Goal: Task Accomplishment & Management: Use online tool/utility

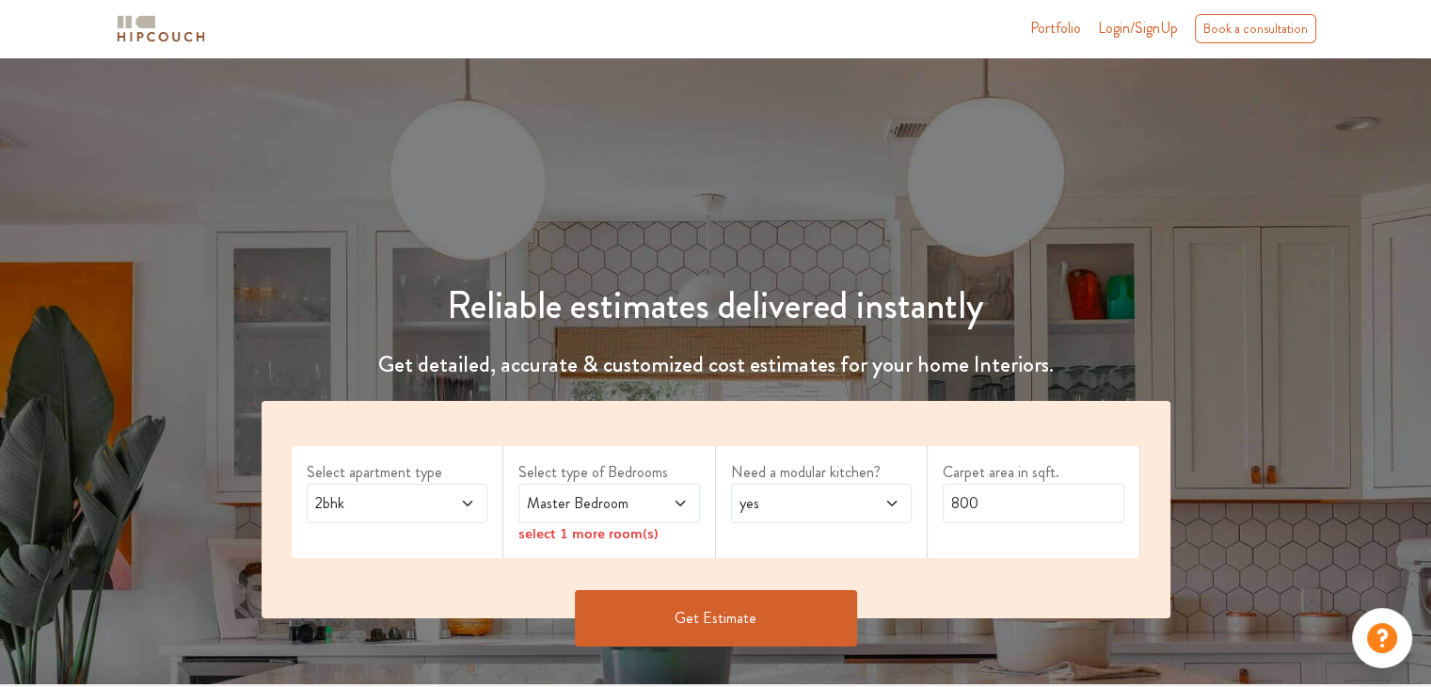
click at [444, 516] on div "2bhk" at bounding box center [398, 504] width 182 height 40
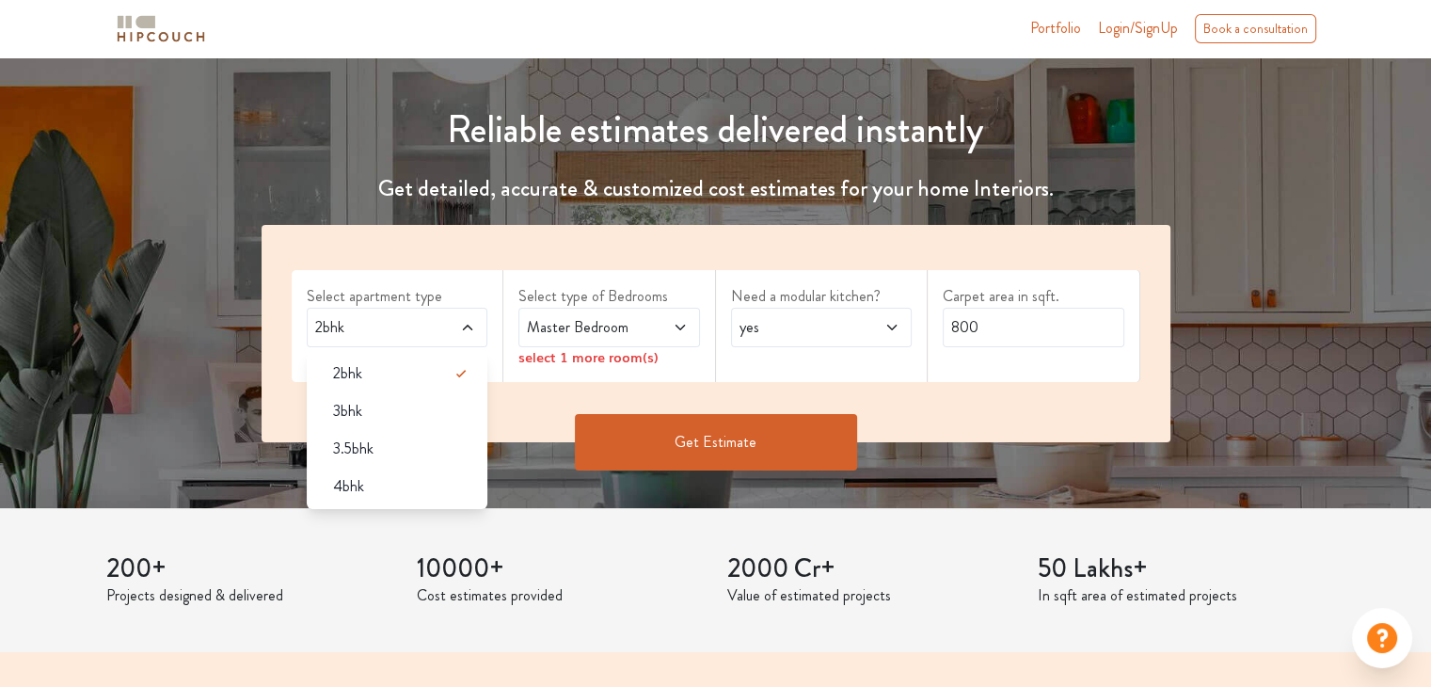
scroll to position [188, 0]
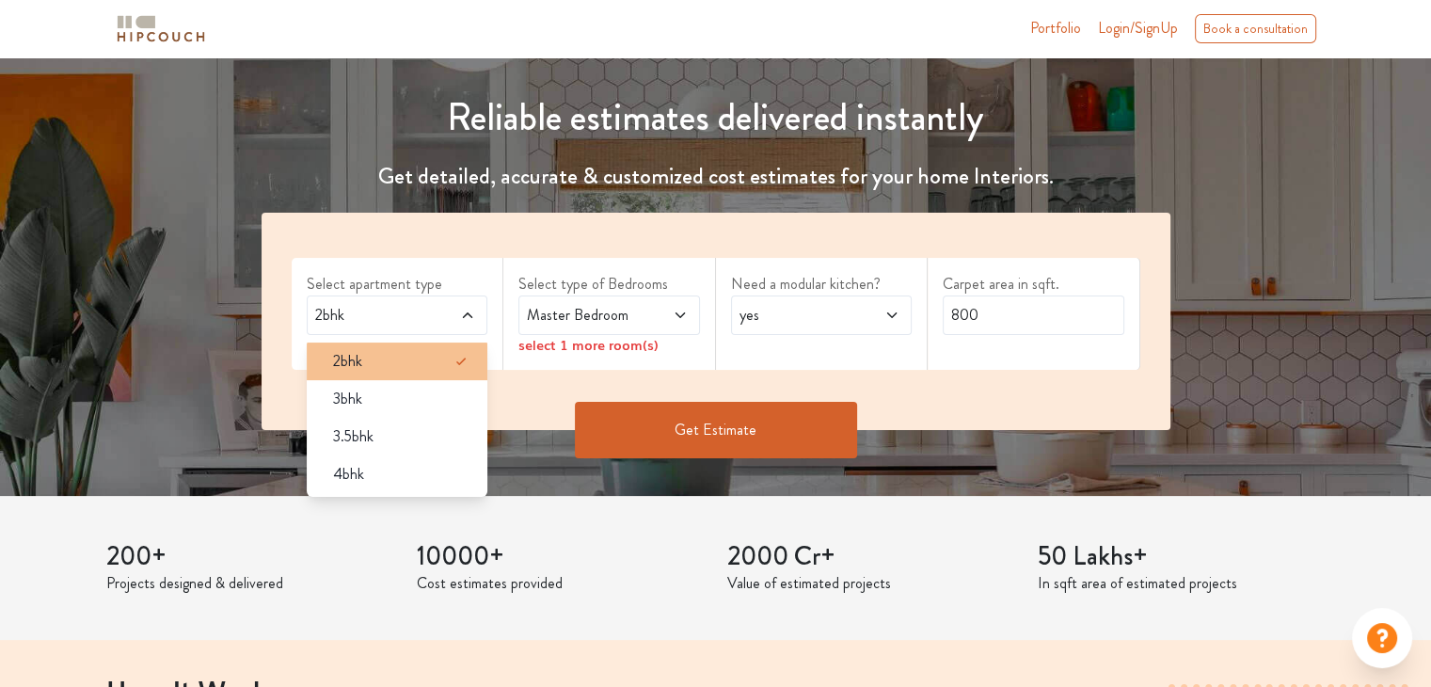
click at [400, 364] on div "2bhk" at bounding box center [403, 361] width 170 height 23
click at [629, 317] on span "Master Bedroom" at bounding box center [584, 315] width 123 height 23
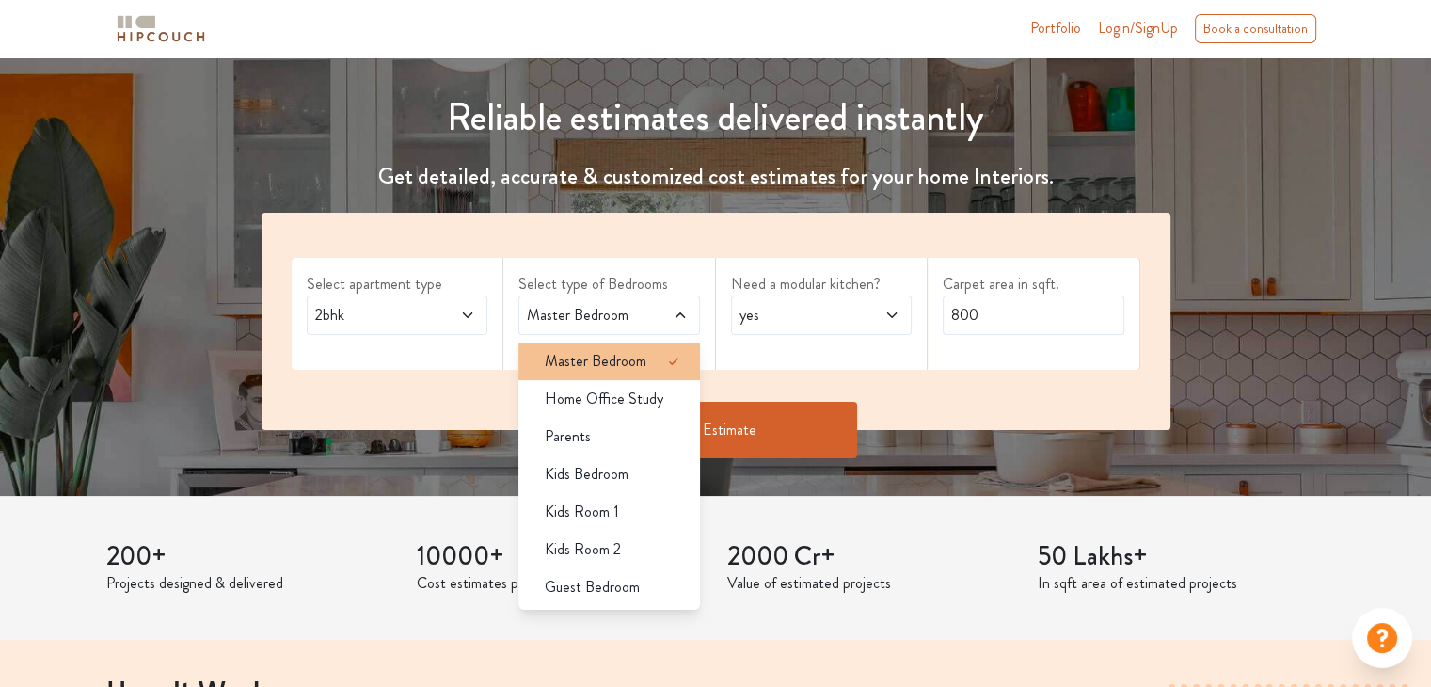
click at [620, 354] on span "Master Bedroom" at bounding box center [596, 361] width 102 height 23
click at [652, 367] on div "Master Bedroom" at bounding box center [615, 361] width 170 height 23
click at [814, 325] on span "yes" at bounding box center [797, 315] width 123 height 23
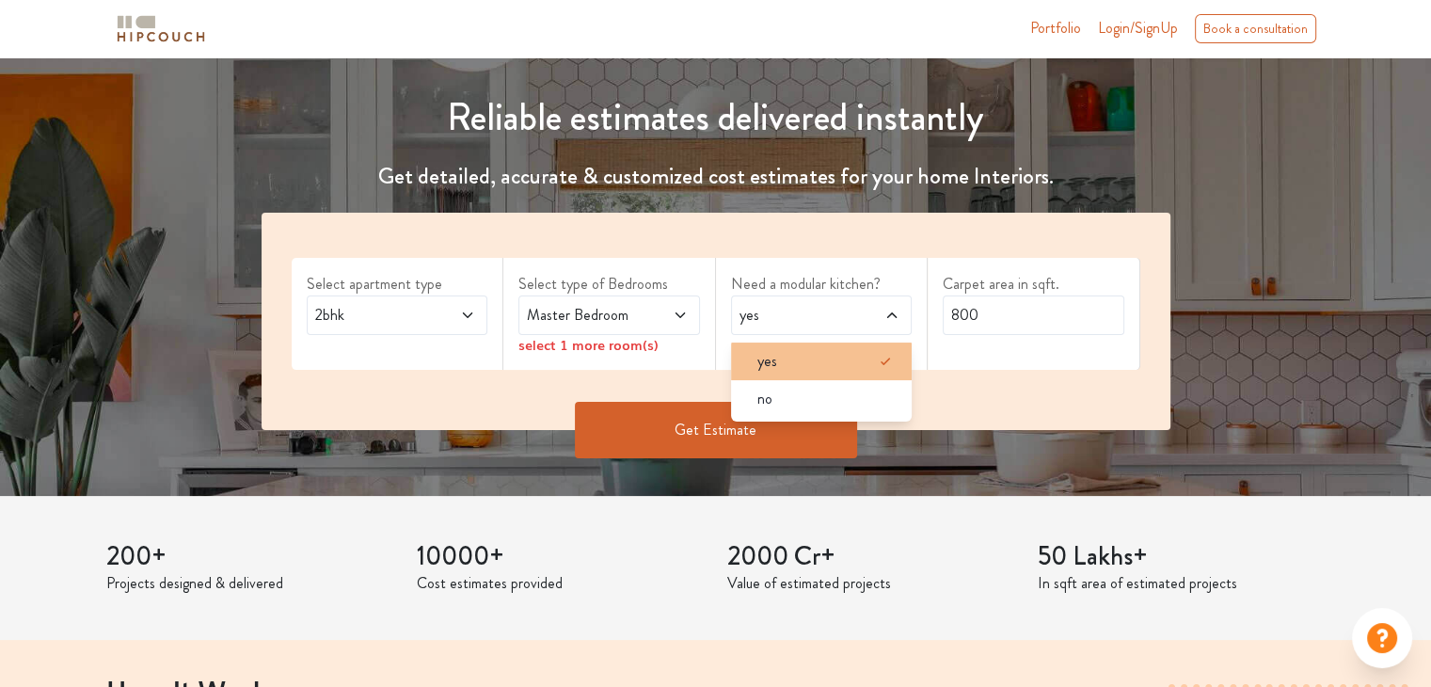
click at [790, 362] on div "yes" at bounding box center [827, 361] width 170 height 23
click at [847, 351] on div "yes" at bounding box center [827, 361] width 170 height 23
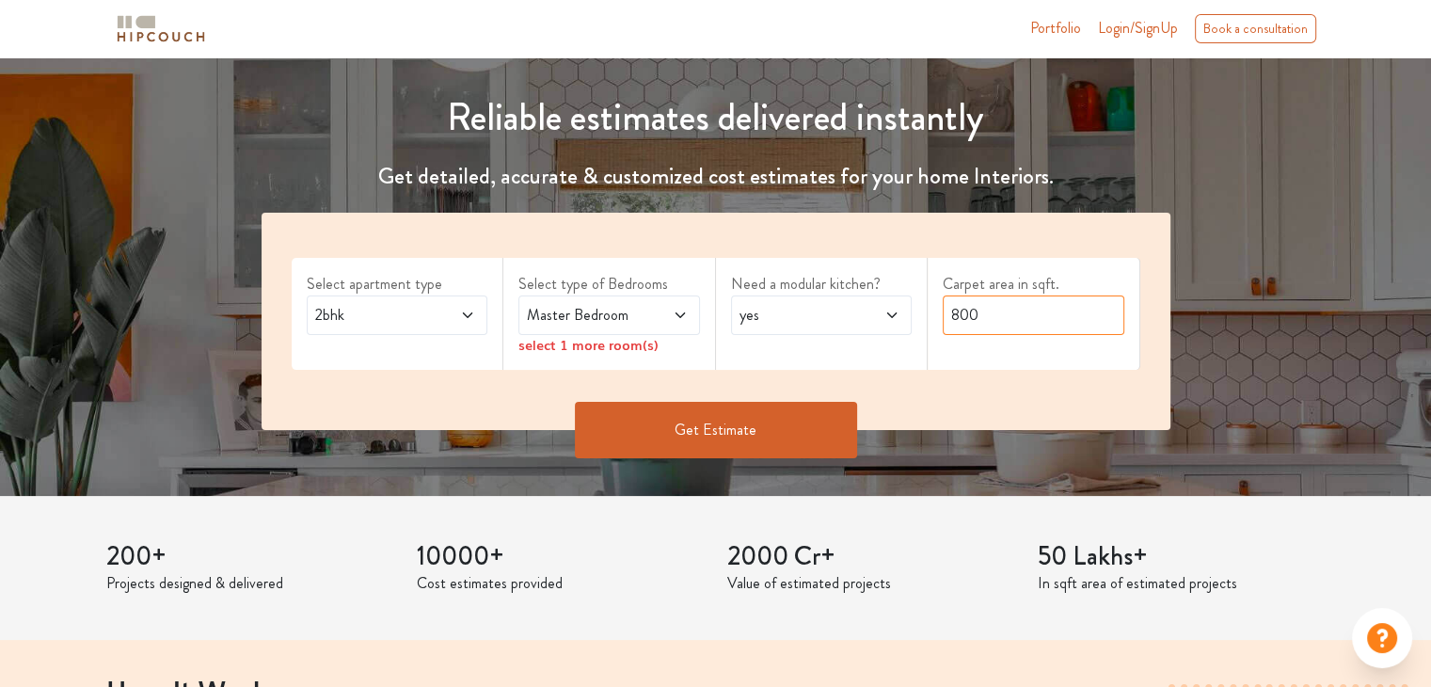
click at [1008, 317] on input "800" at bounding box center [1034, 315] width 182 height 40
drag, startPoint x: 1008, startPoint y: 317, endPoint x: 931, endPoint y: 308, distance: 77.7
click at [931, 308] on div "Carpet area in sqft. 800" at bounding box center [1034, 314] width 213 height 112
click at [1005, 332] on input "800" at bounding box center [1034, 315] width 182 height 40
click at [321, 316] on span "2bhk" at bounding box center [372, 315] width 123 height 23
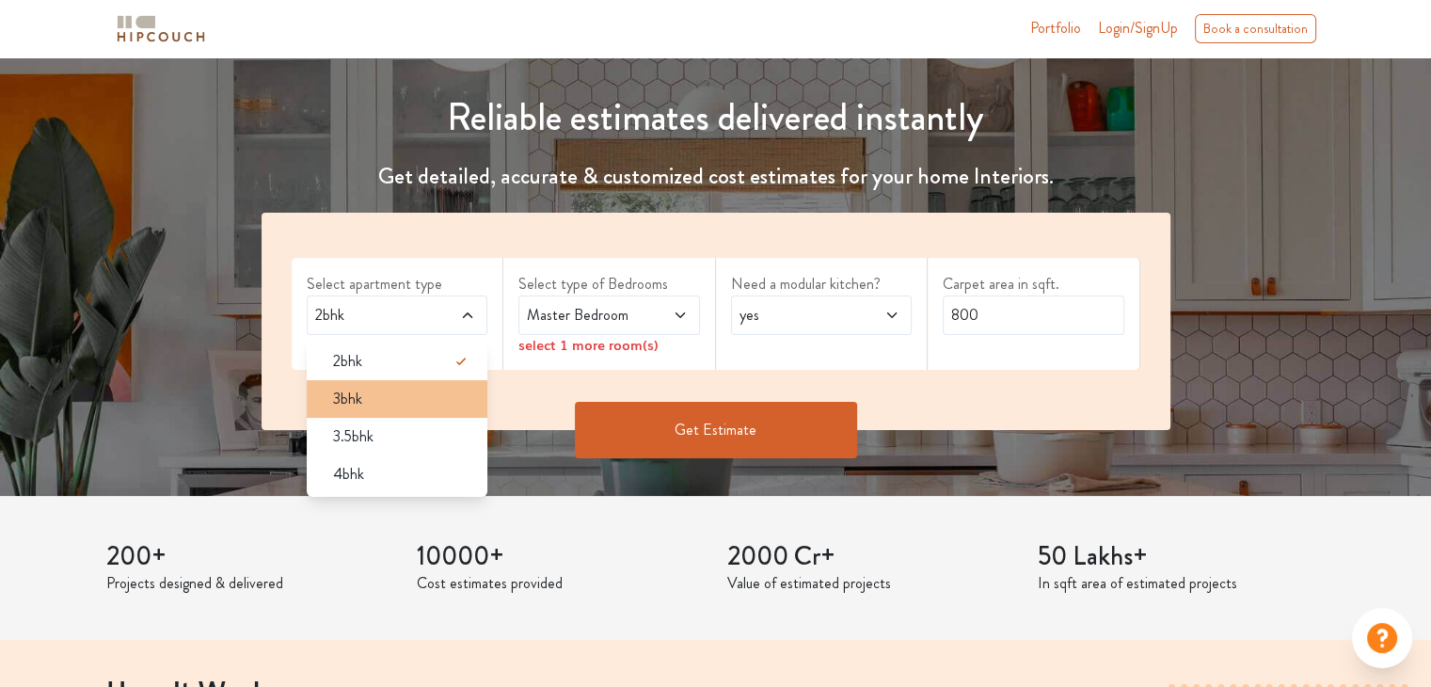
click at [356, 389] on span "3bhk" at bounding box center [347, 399] width 29 height 23
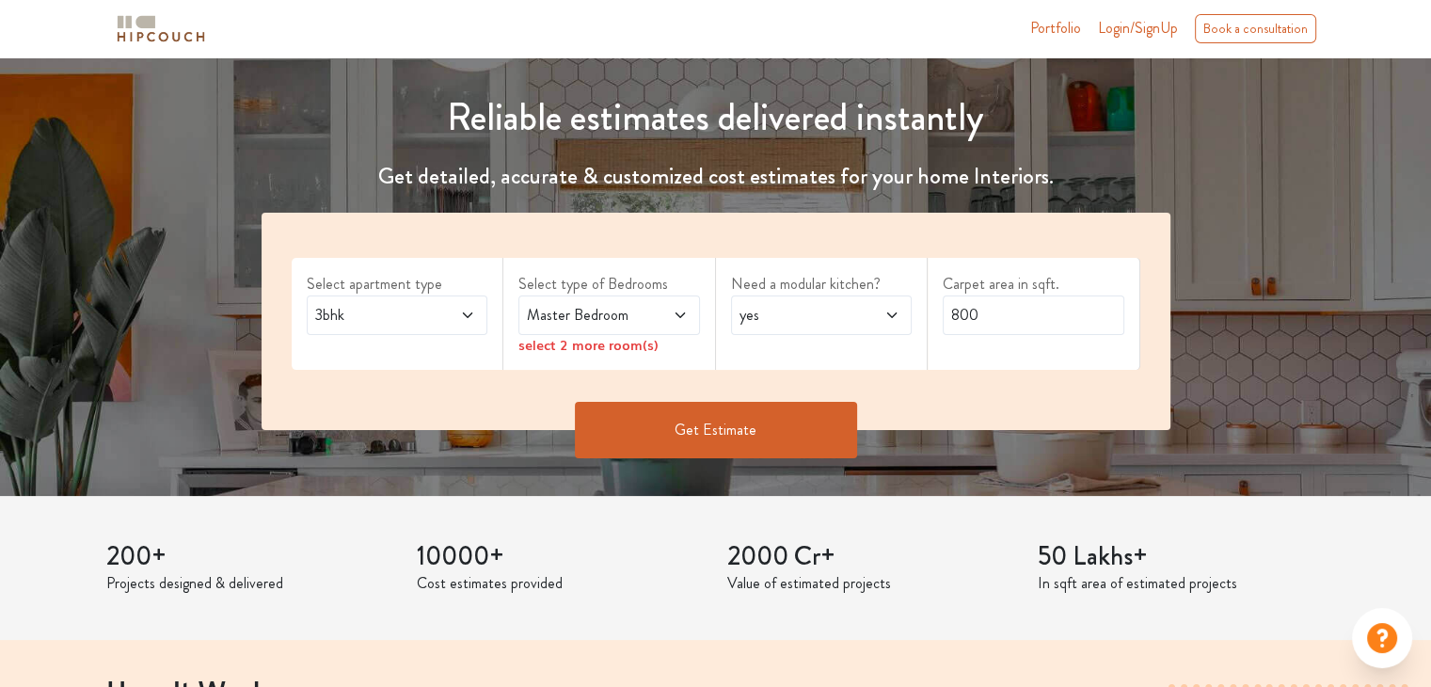
click at [624, 317] on span "Master Bedroom" at bounding box center [584, 315] width 123 height 23
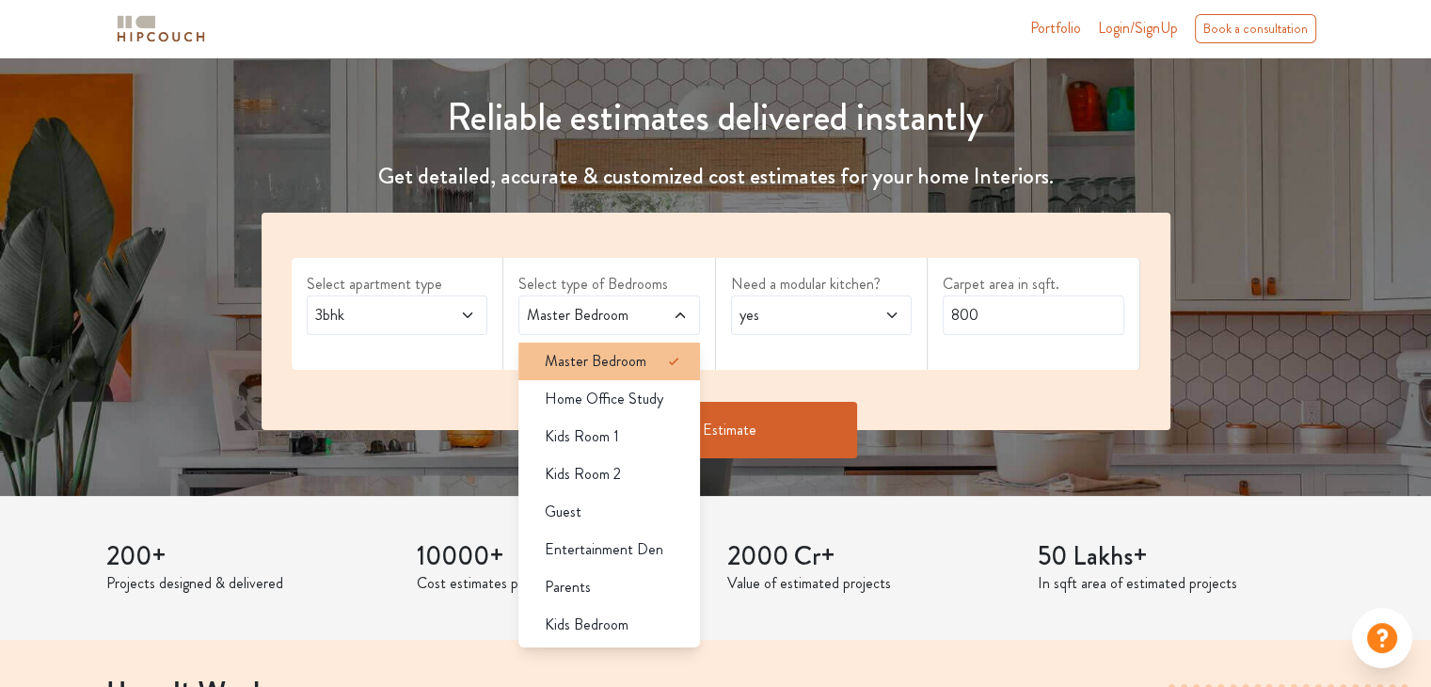
click at [598, 354] on span "Master Bedroom" at bounding box center [596, 361] width 102 height 23
click at [824, 321] on span "yes" at bounding box center [797, 315] width 123 height 23
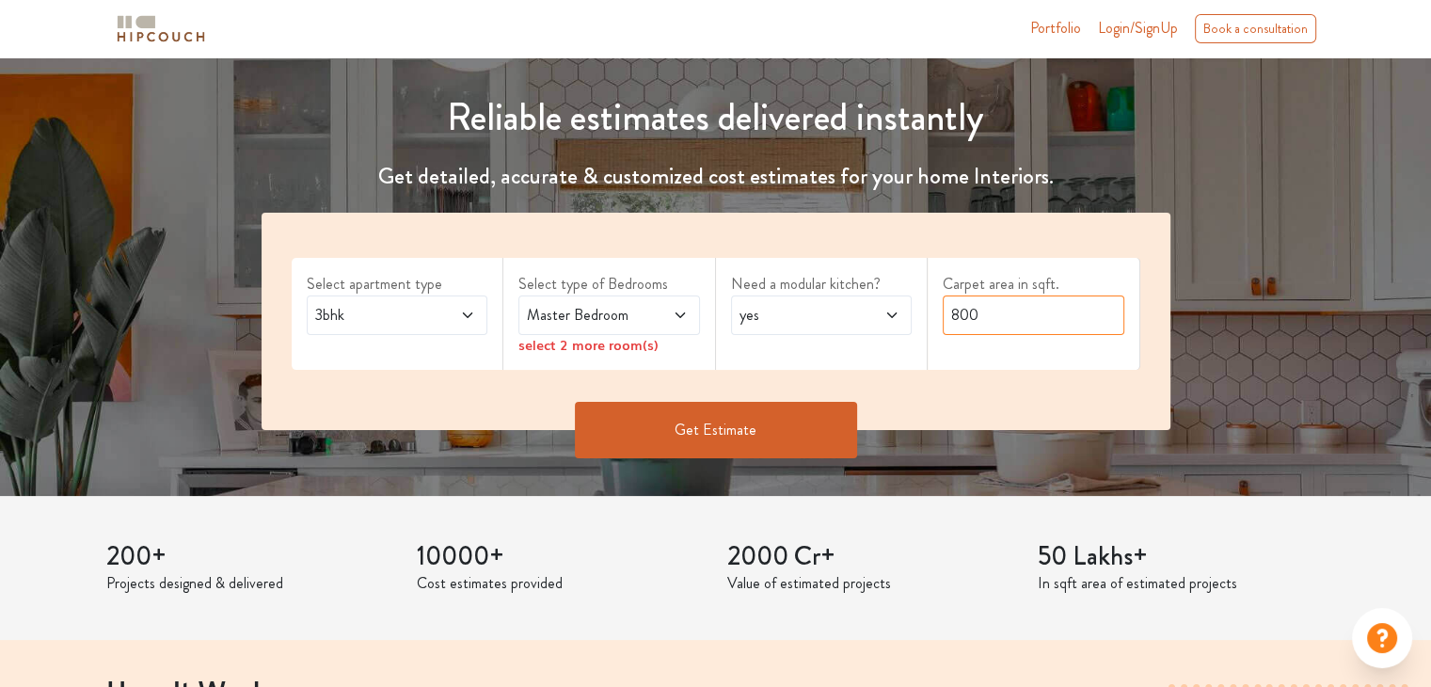
click at [1060, 317] on input "800" at bounding box center [1034, 315] width 182 height 40
drag, startPoint x: 1033, startPoint y: 317, endPoint x: 911, endPoint y: 305, distance: 122.9
click at [911, 305] on div "Select apartment type 3bhk Select type of Bedrooms Master Bedroom select 2 more…" at bounding box center [716, 321] width 909 height 217
type input "2000"
click at [798, 426] on button "Get Estimate" at bounding box center [716, 430] width 282 height 56
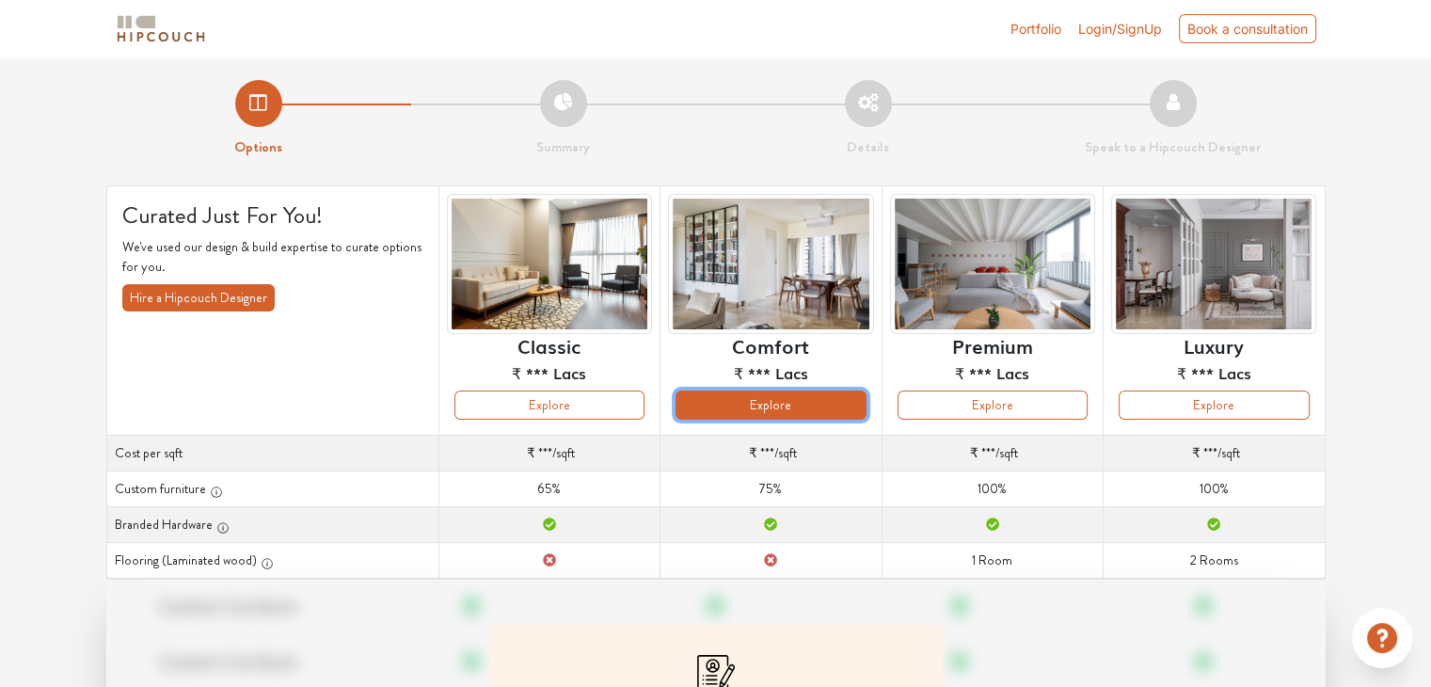
click at [820, 416] on button "Explore" at bounding box center [771, 404] width 190 height 29
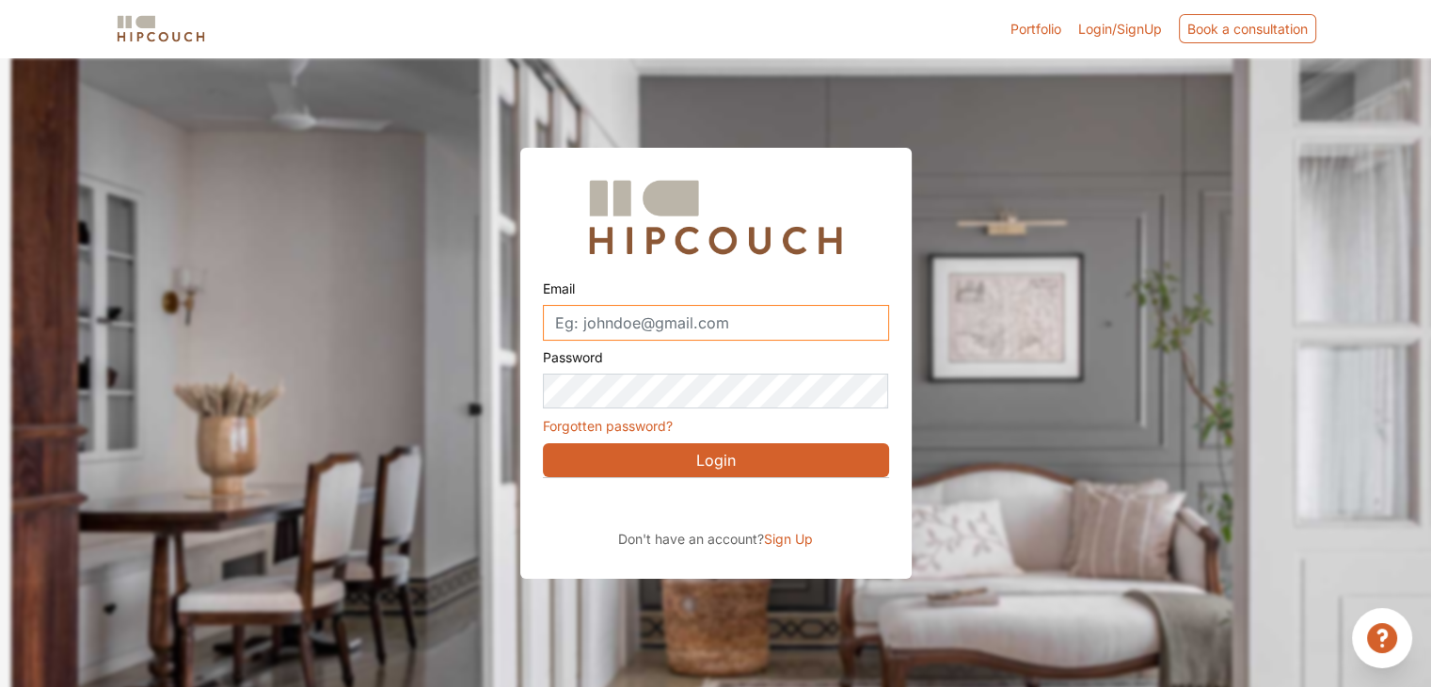
click at [702, 324] on input "Email" at bounding box center [716, 323] width 346 height 36
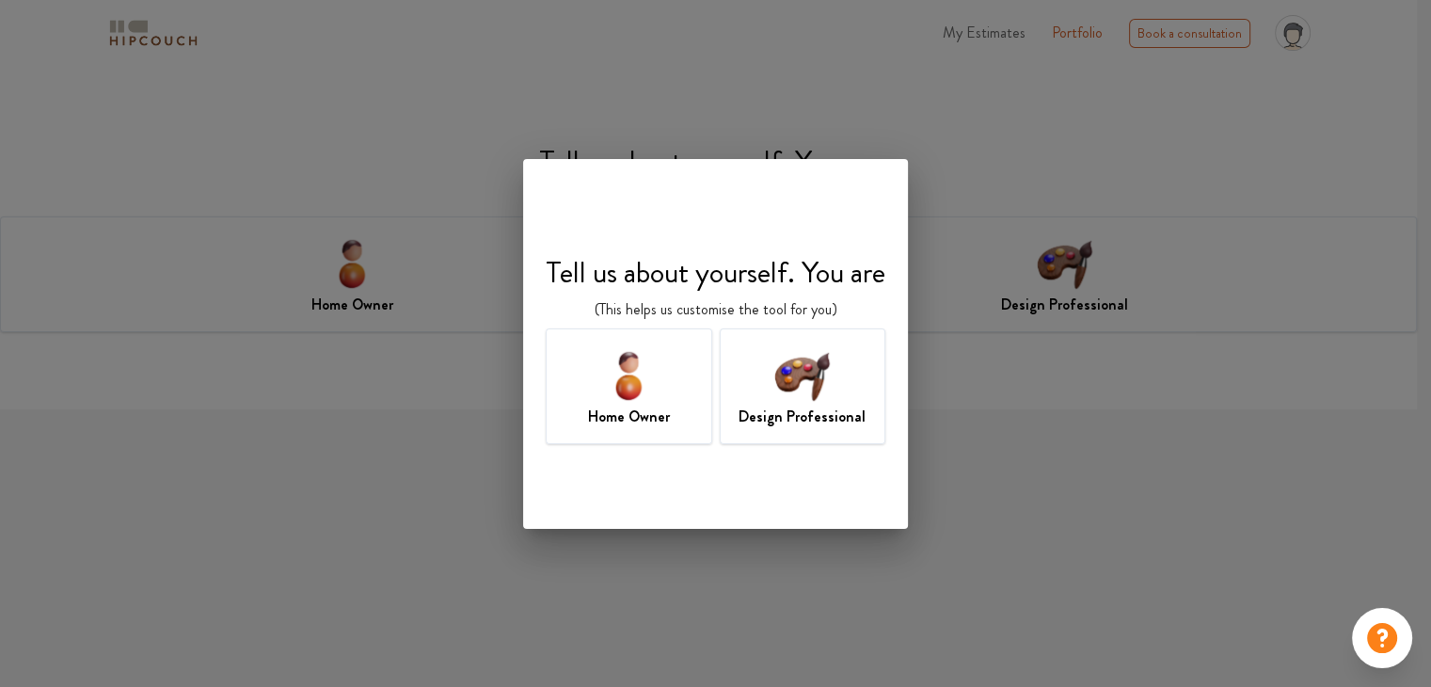
click at [792, 391] on img at bounding box center [802, 374] width 61 height 61
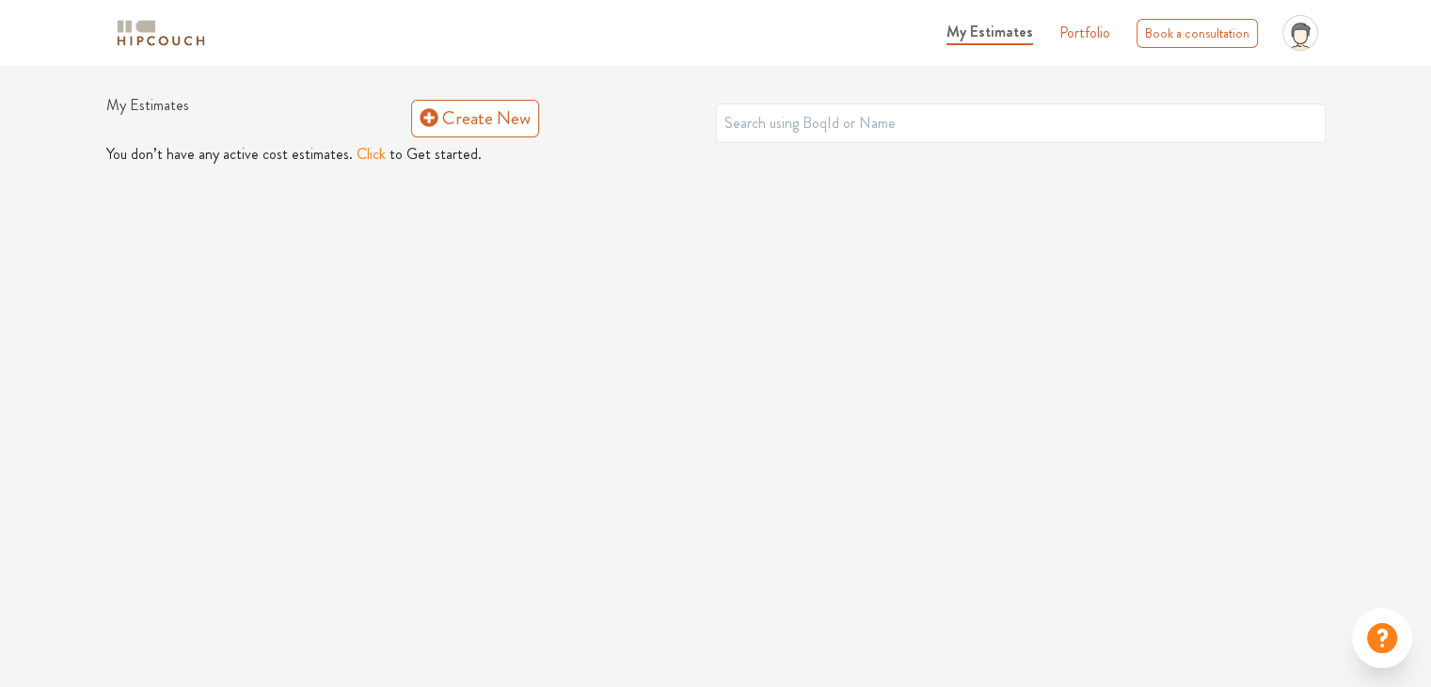
click at [362, 151] on button "Click" at bounding box center [371, 154] width 29 height 23
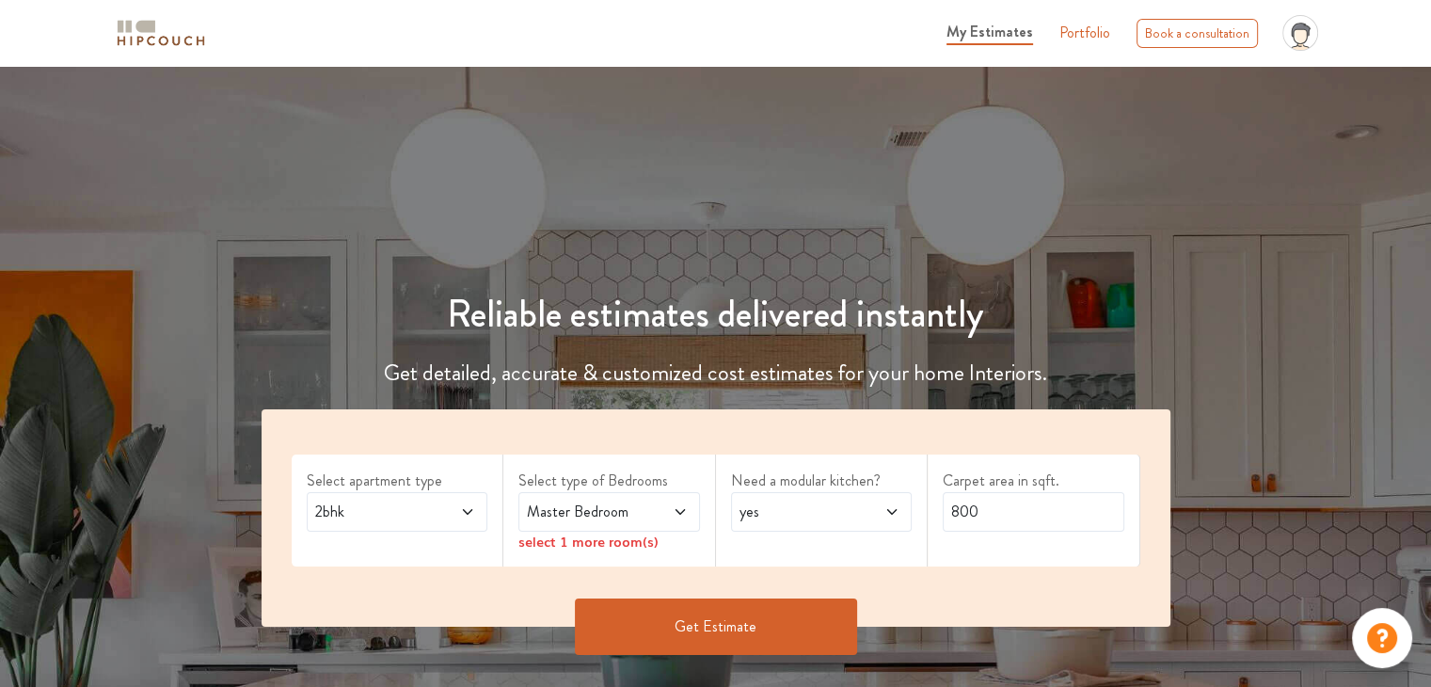
click at [395, 511] on span "2bhk" at bounding box center [372, 512] width 123 height 23
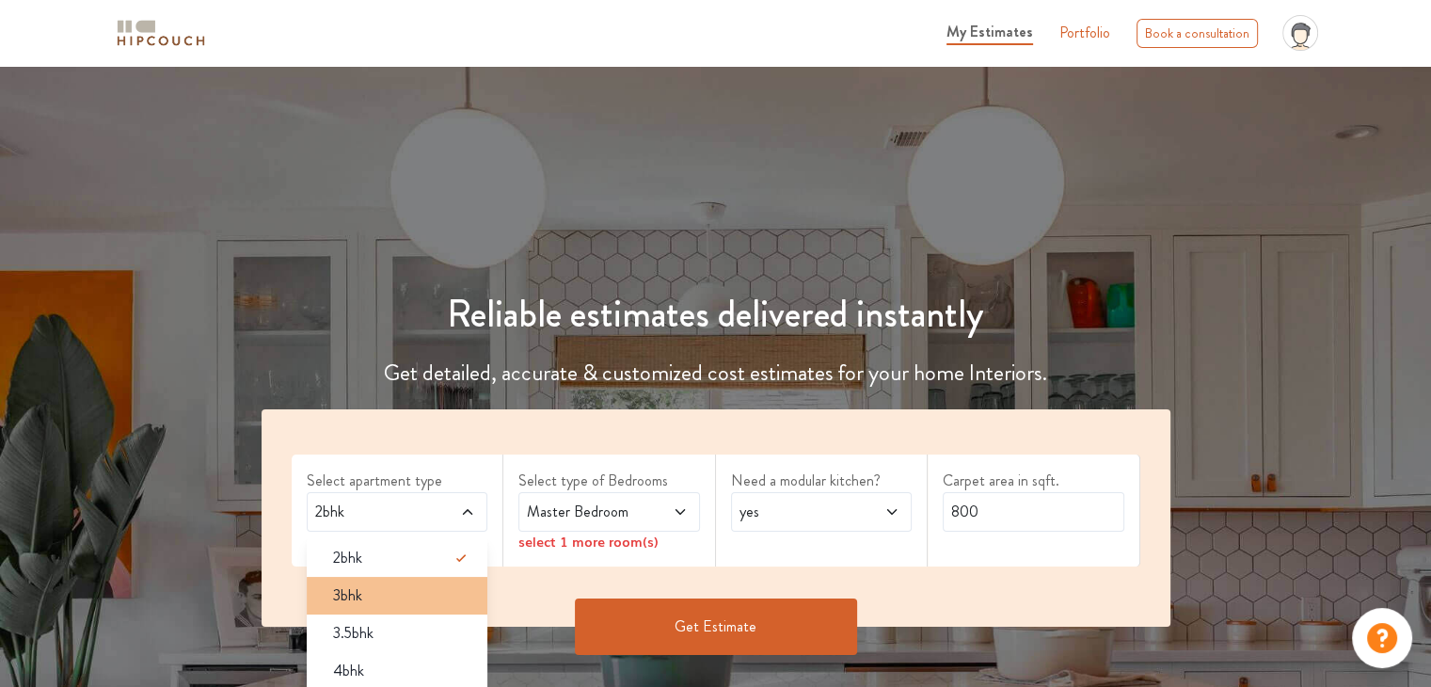
click at [373, 592] on div "3bhk" at bounding box center [403, 595] width 170 height 23
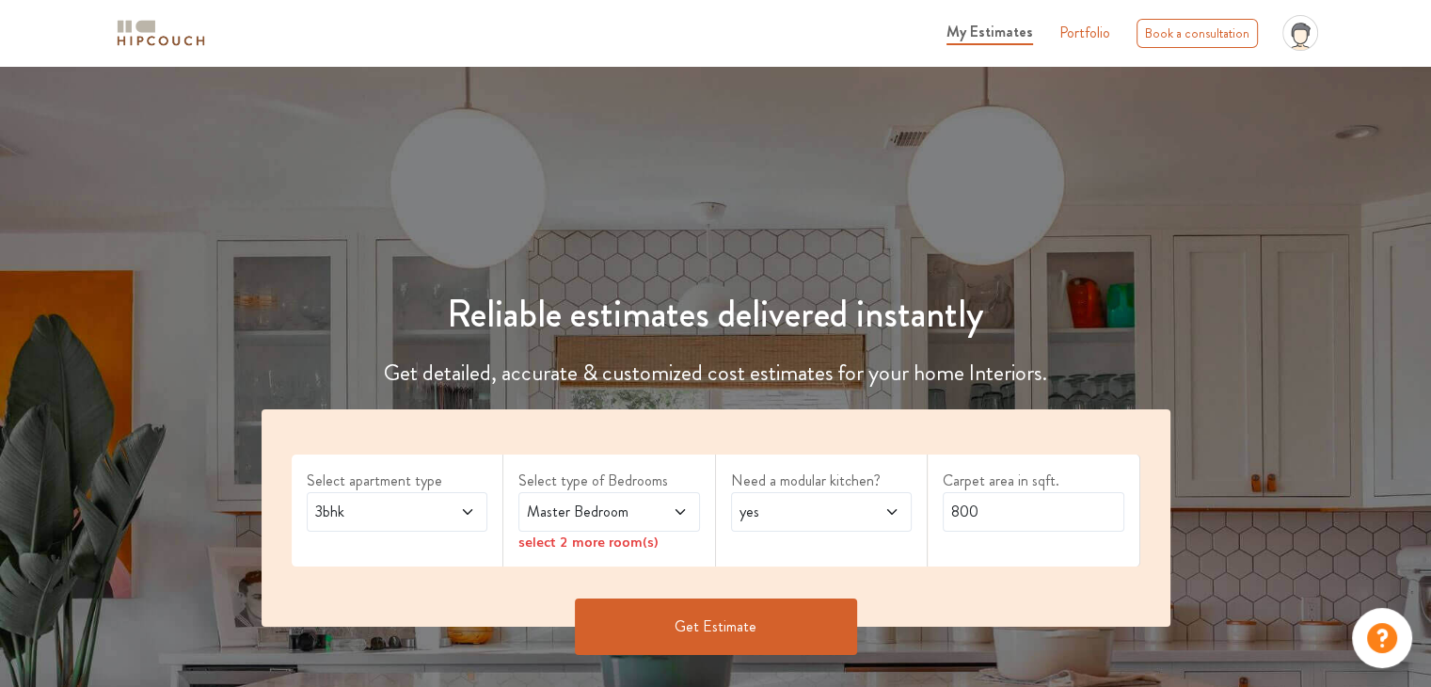
click at [636, 515] on span "Master Bedroom" at bounding box center [584, 512] width 123 height 23
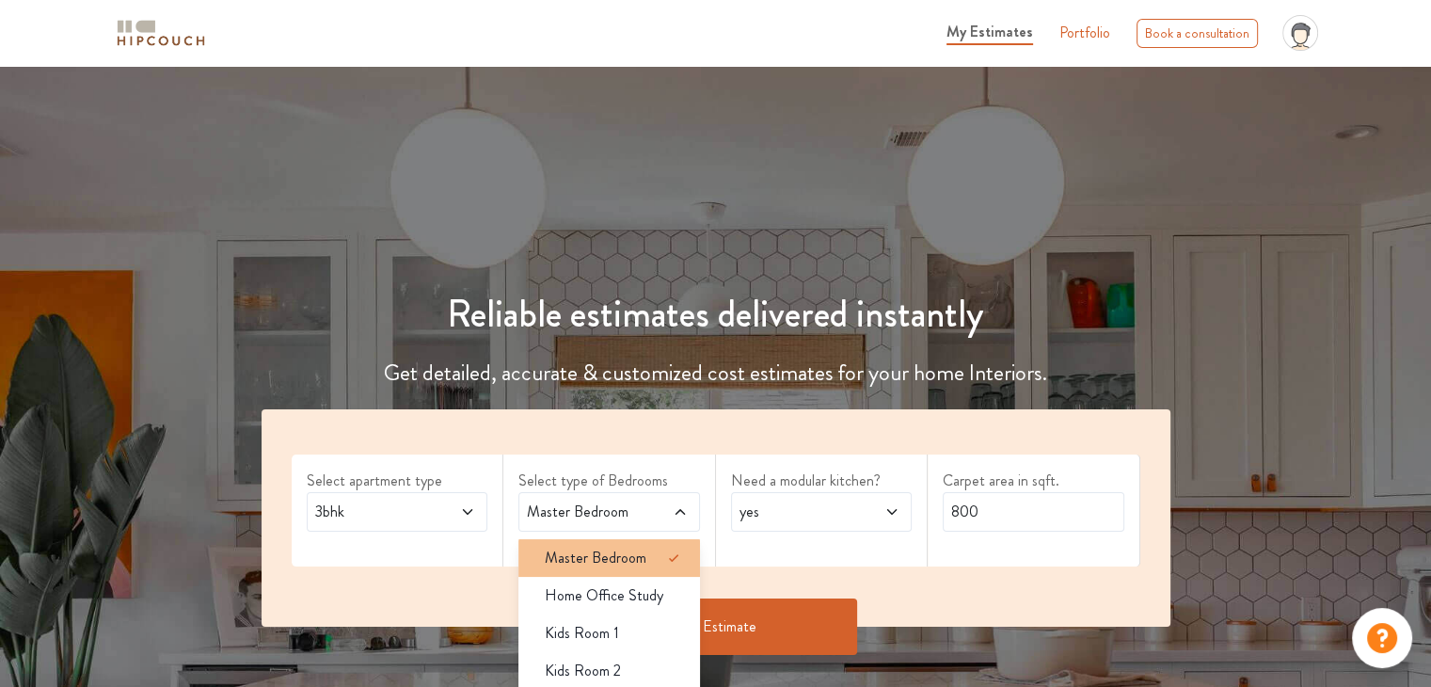
click at [629, 557] on span "Master Bedroom" at bounding box center [596, 558] width 102 height 23
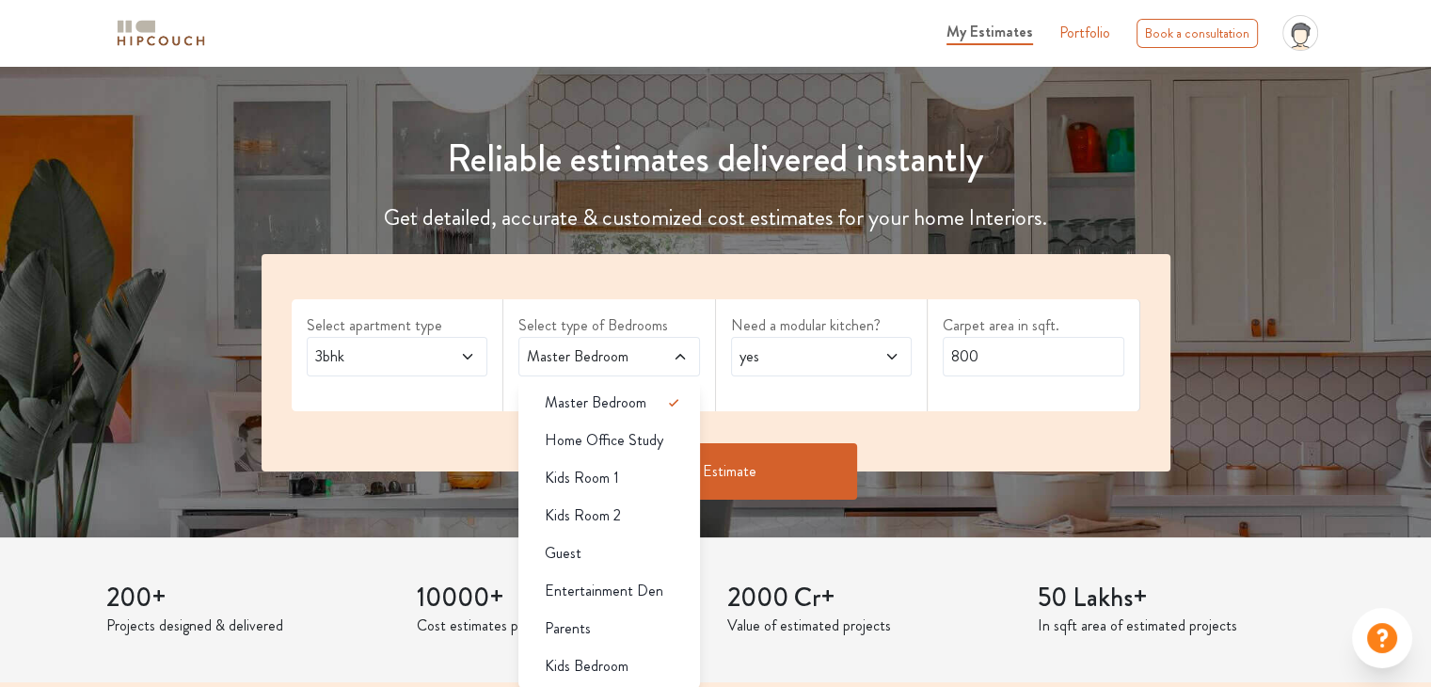
scroll to position [188, 0]
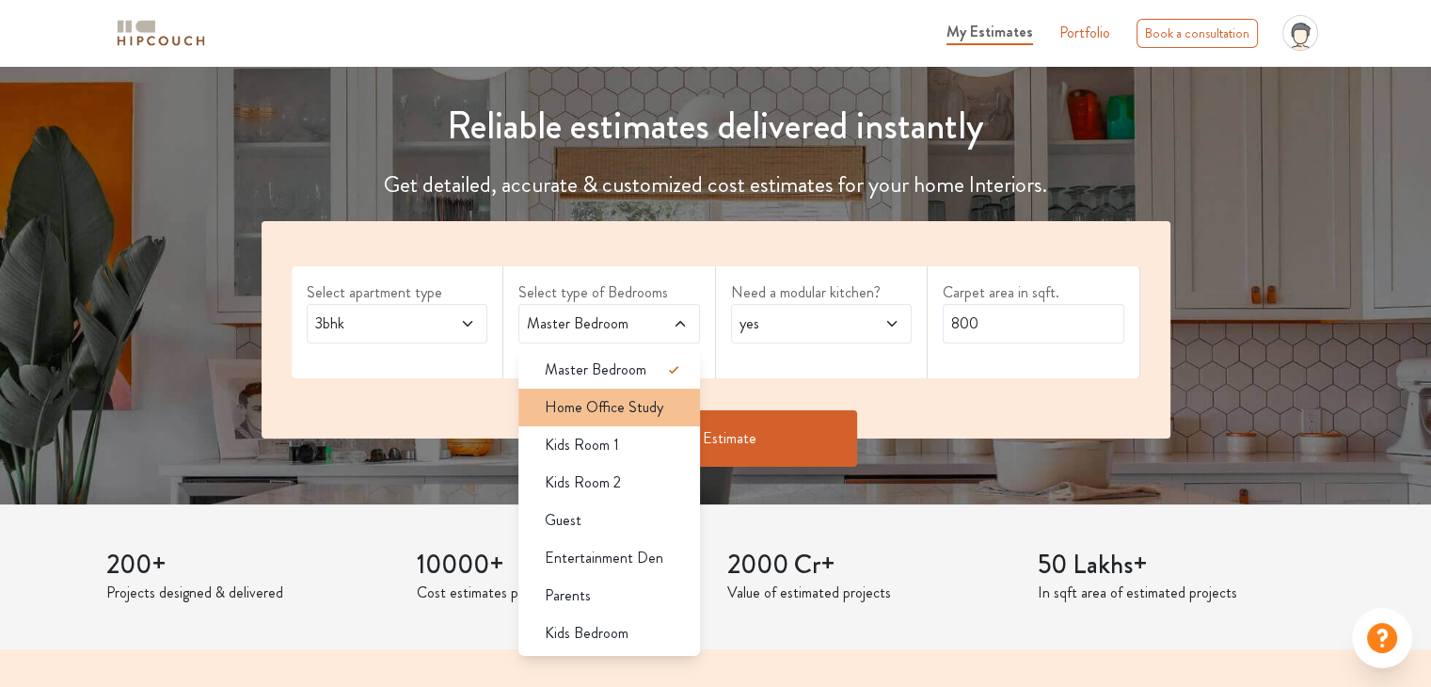
click at [620, 408] on span "Home Office Study" at bounding box center [604, 407] width 119 height 23
click at [621, 404] on span "Home Office Study" at bounding box center [604, 407] width 119 height 23
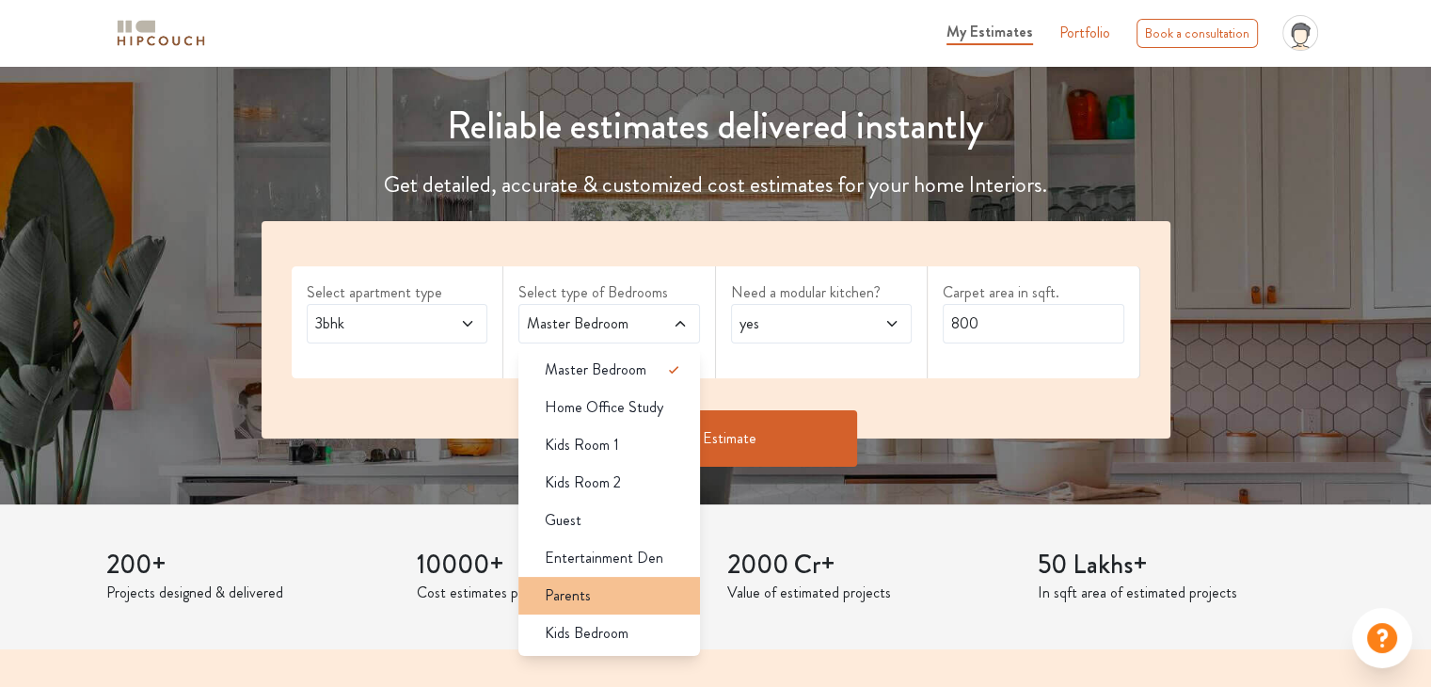
click at [610, 595] on div "Parents" at bounding box center [615, 595] width 170 height 23
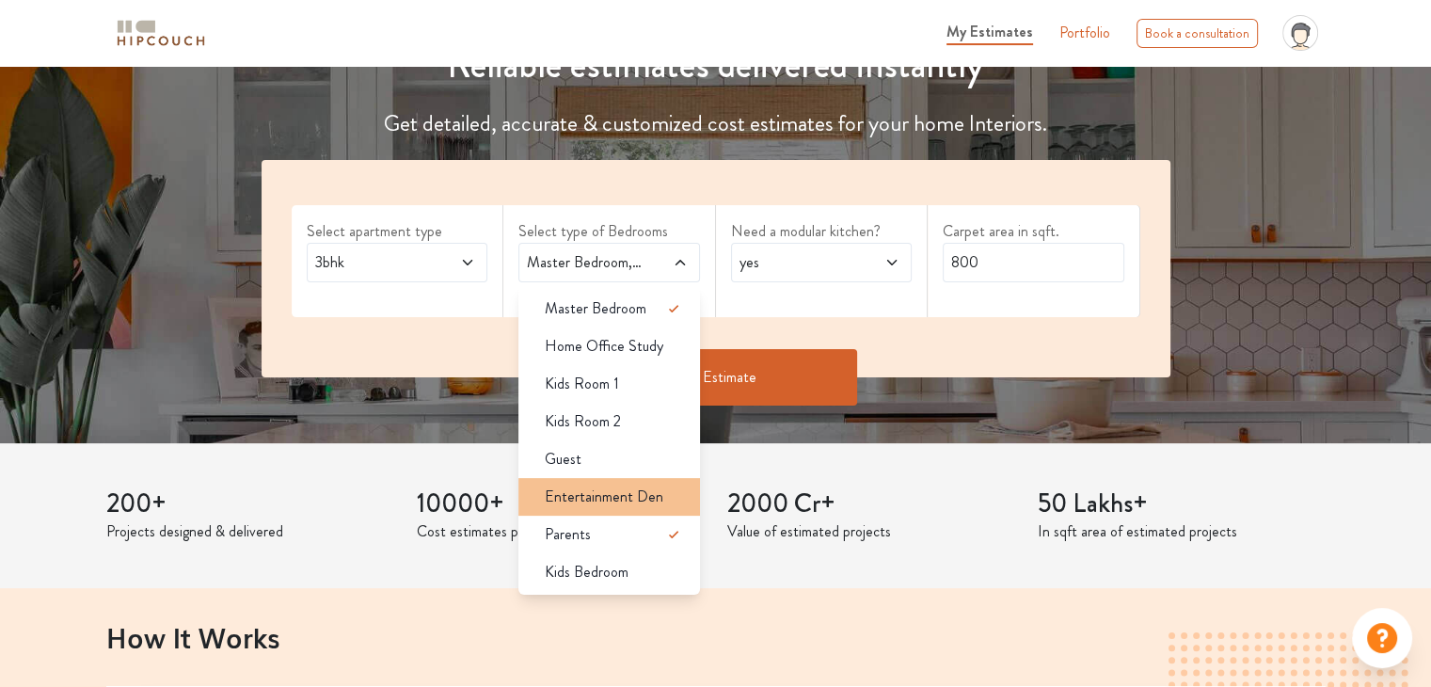
scroll to position [282, 0]
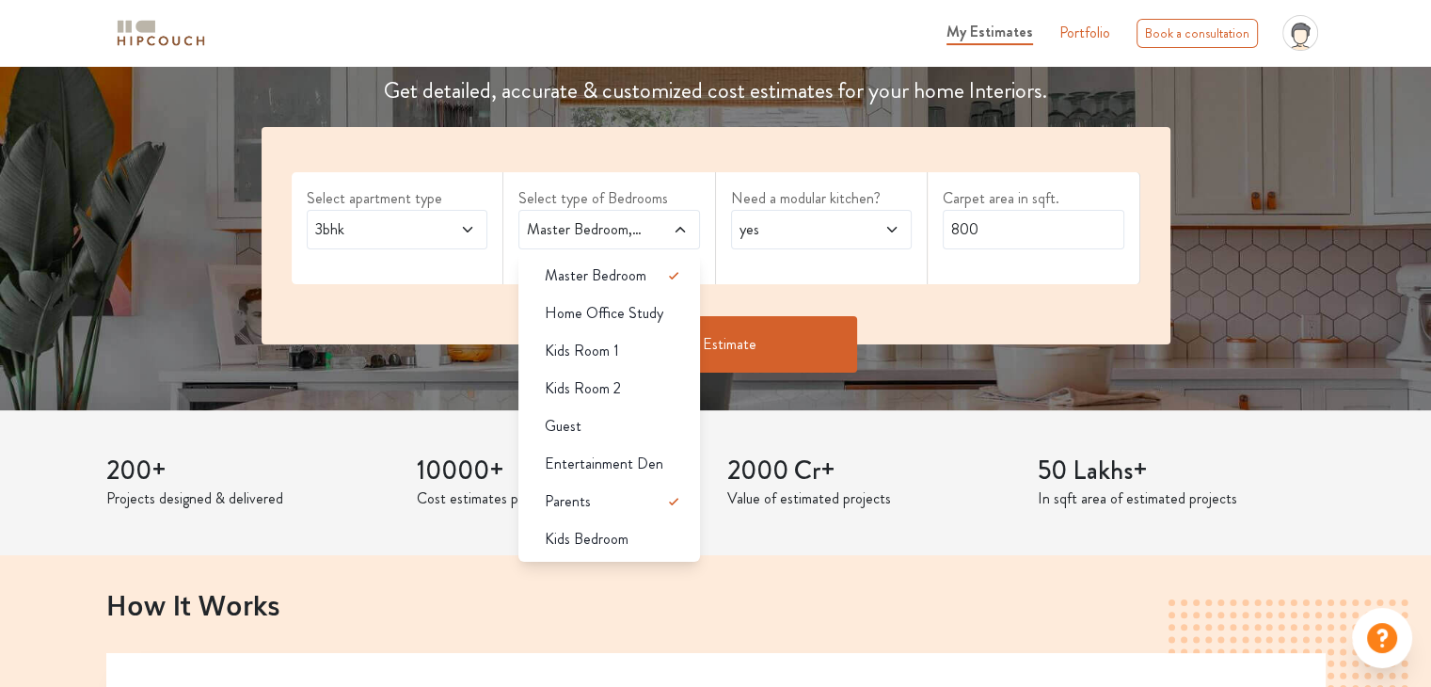
click at [476, 241] on div "3bhk" at bounding box center [398, 230] width 182 height 40
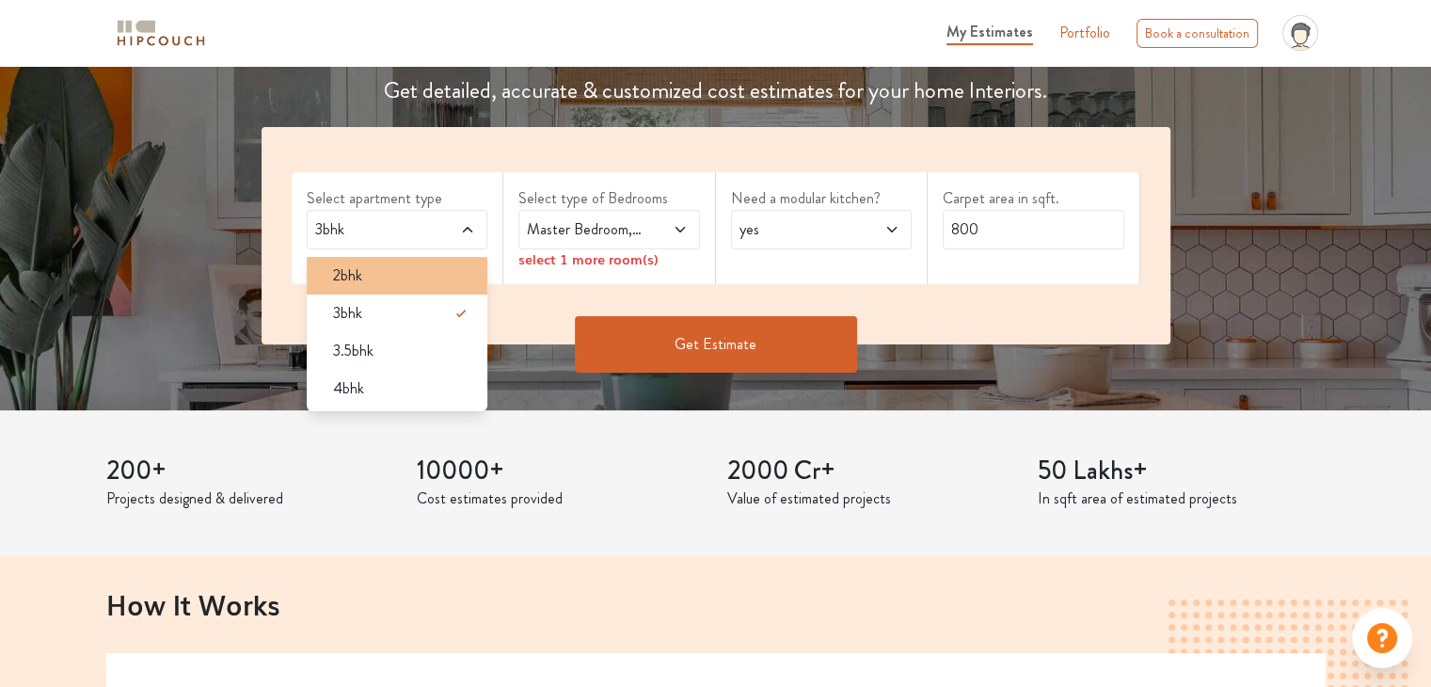
click at [408, 292] on li "2bhk" at bounding box center [398, 276] width 182 height 38
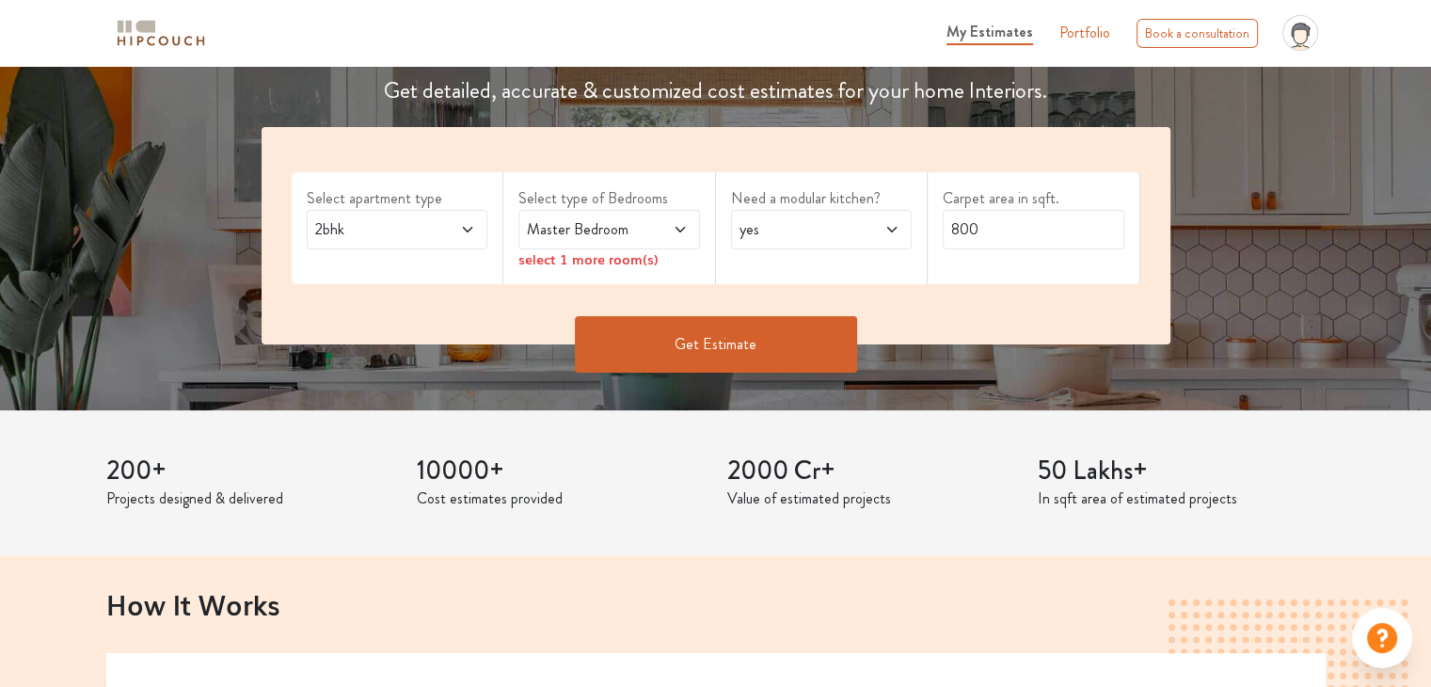
click at [613, 231] on span "Master Bedroom" at bounding box center [584, 229] width 123 height 23
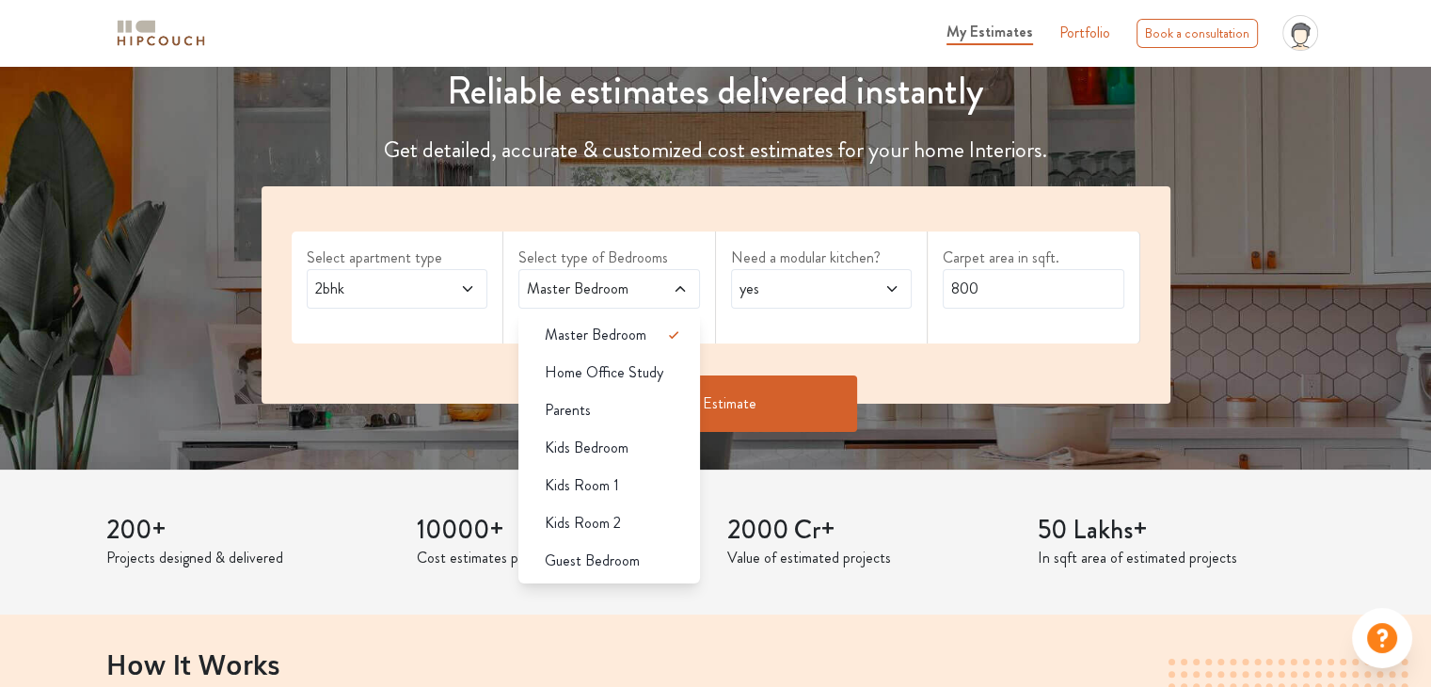
scroll to position [188, 0]
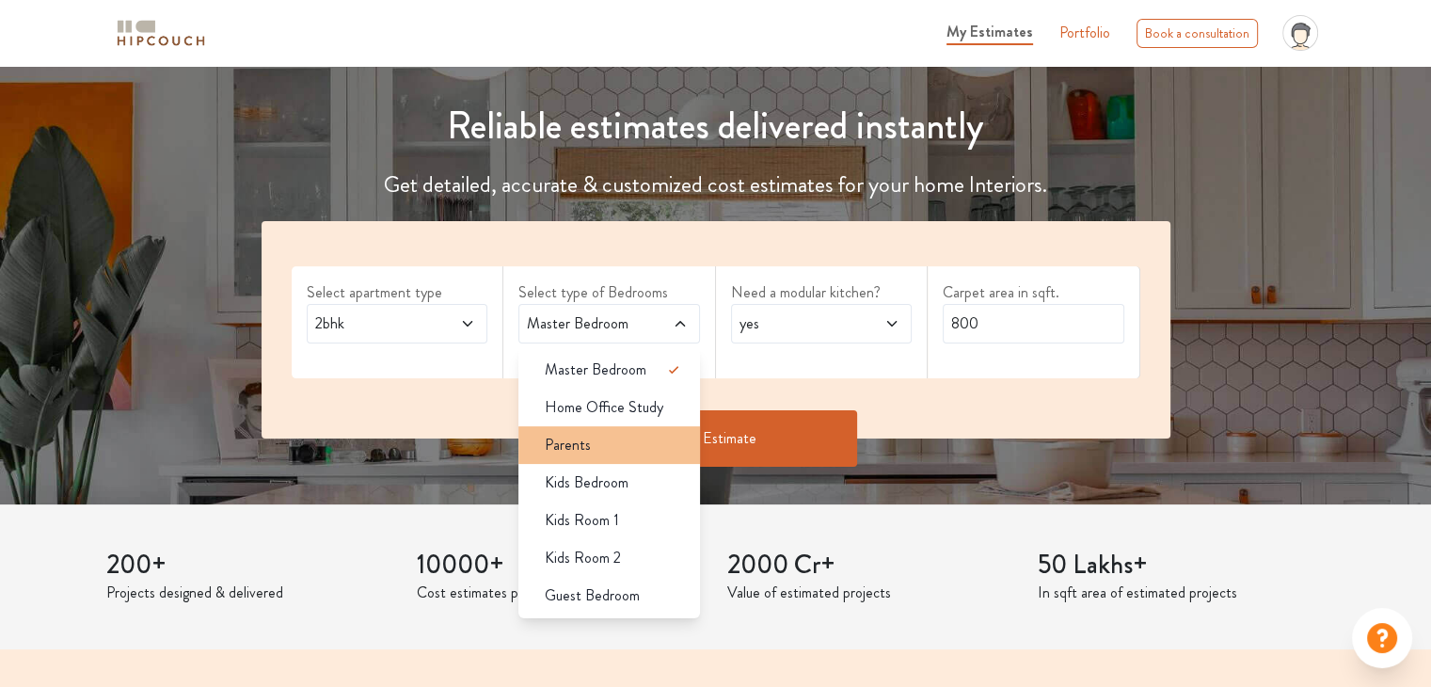
click at [606, 449] on div "Parents" at bounding box center [615, 445] width 170 height 23
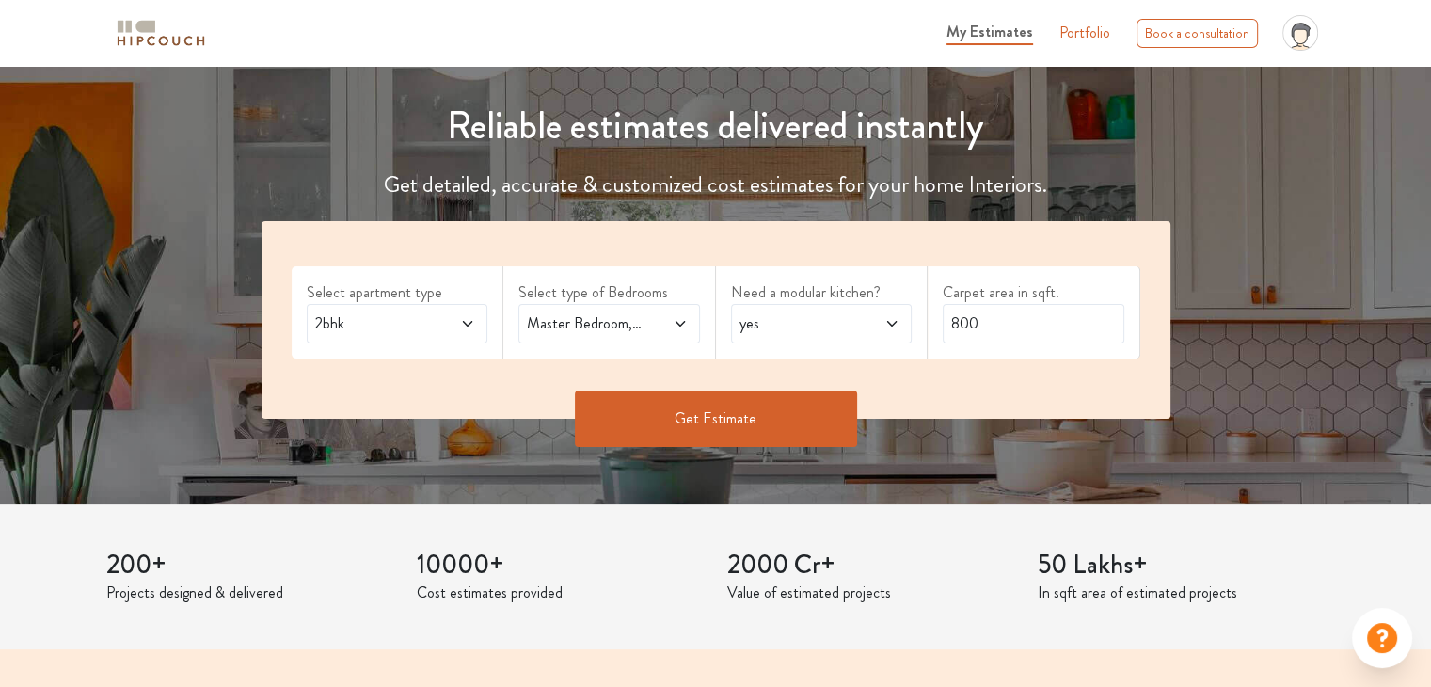
click at [662, 326] on span at bounding box center [666, 323] width 41 height 23
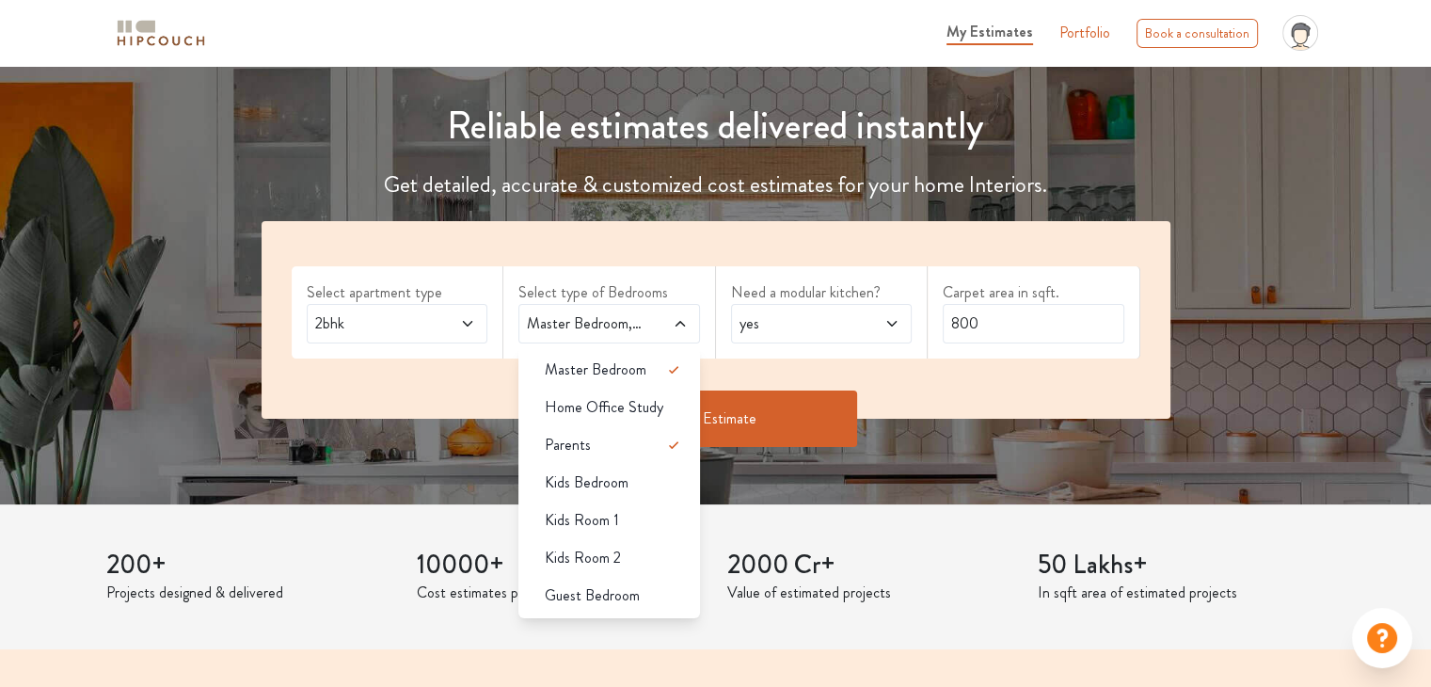
click at [809, 351] on div "Need a modular kitchen? yes" at bounding box center [822, 312] width 213 height 92
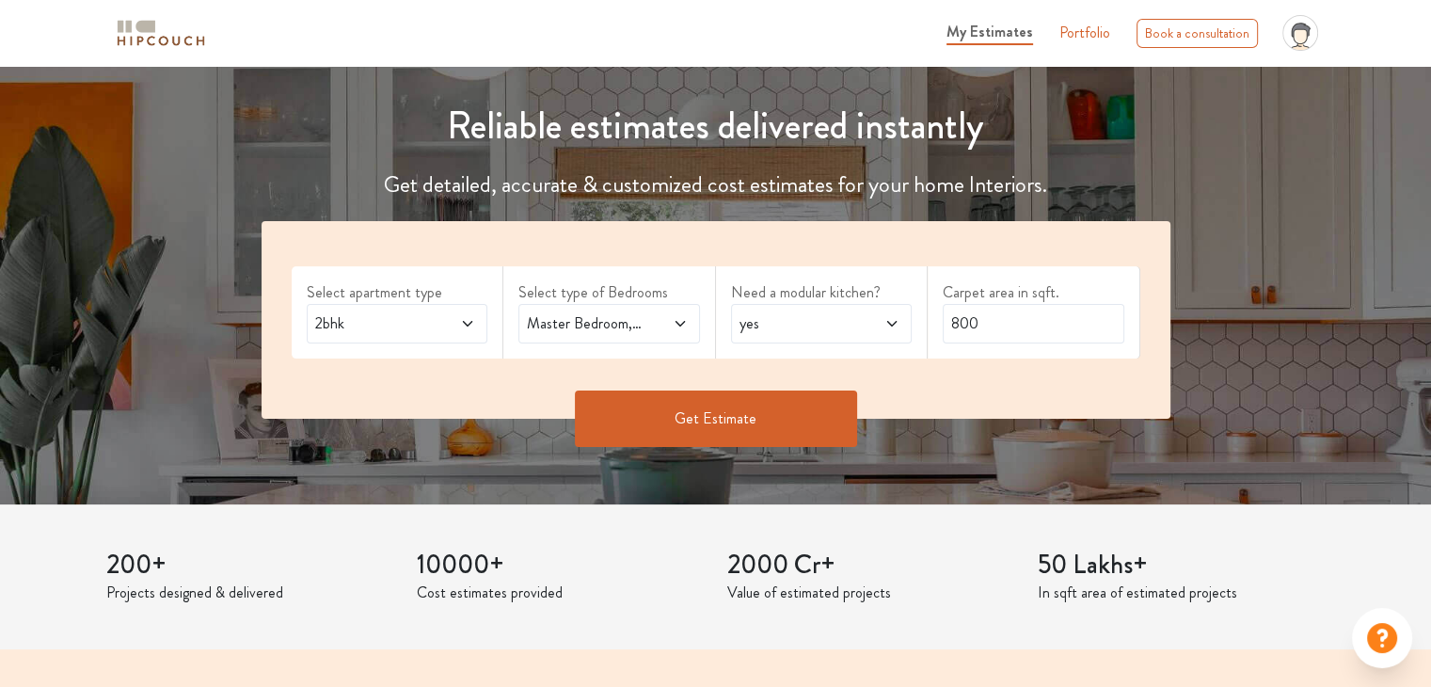
click at [810, 321] on span "yes" at bounding box center [797, 323] width 123 height 23
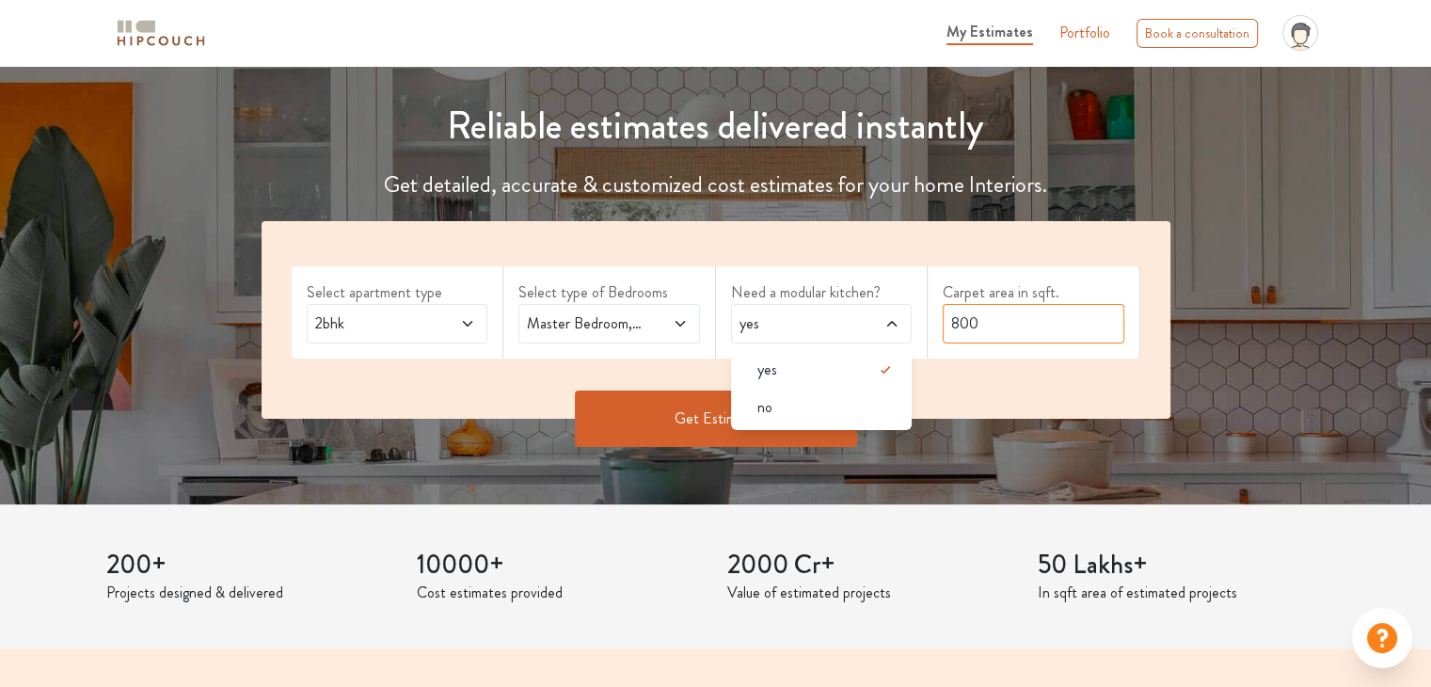
click at [1023, 321] on input "800" at bounding box center [1034, 324] width 182 height 40
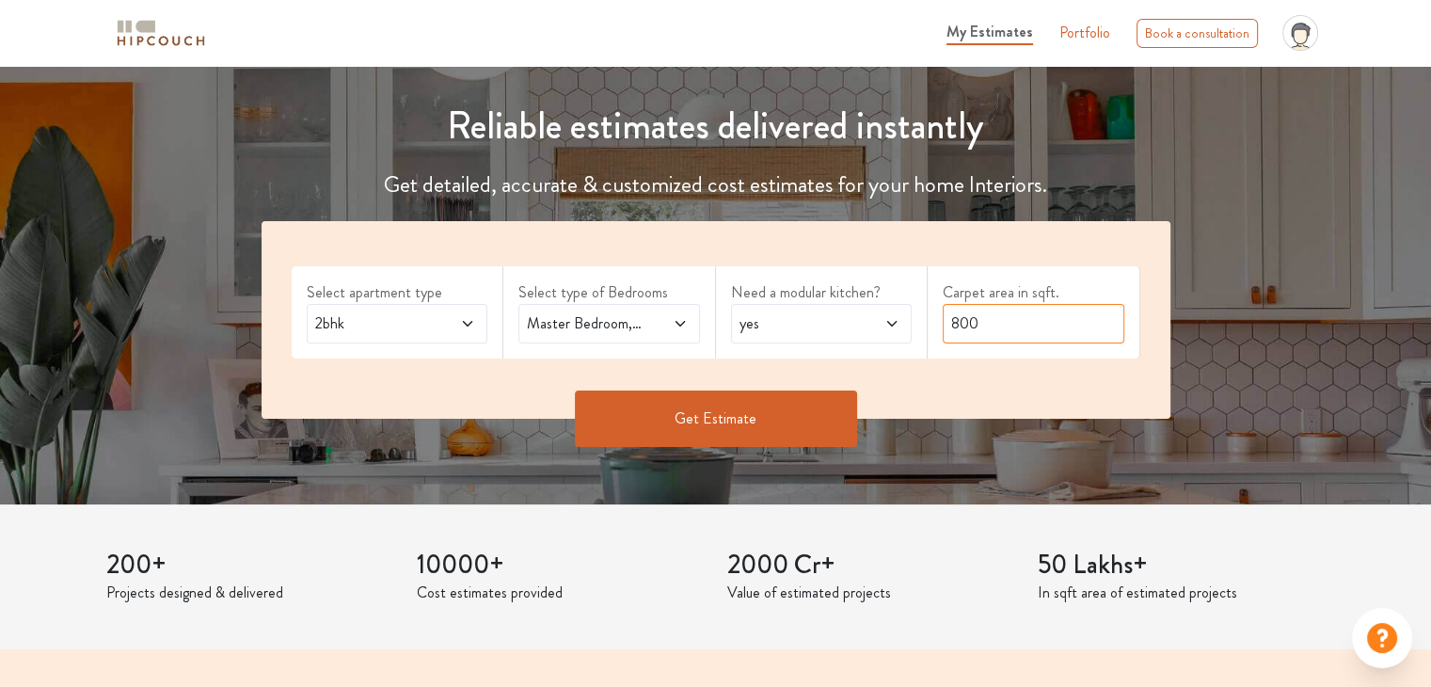
drag, startPoint x: 1012, startPoint y: 320, endPoint x: 937, endPoint y: 317, distance: 75.3
click at [937, 317] on div "Carpet area in sqft. 800" at bounding box center [1034, 312] width 213 height 92
type input "2000"
click at [676, 390] on button "Get Estimate" at bounding box center [716, 418] width 282 height 56
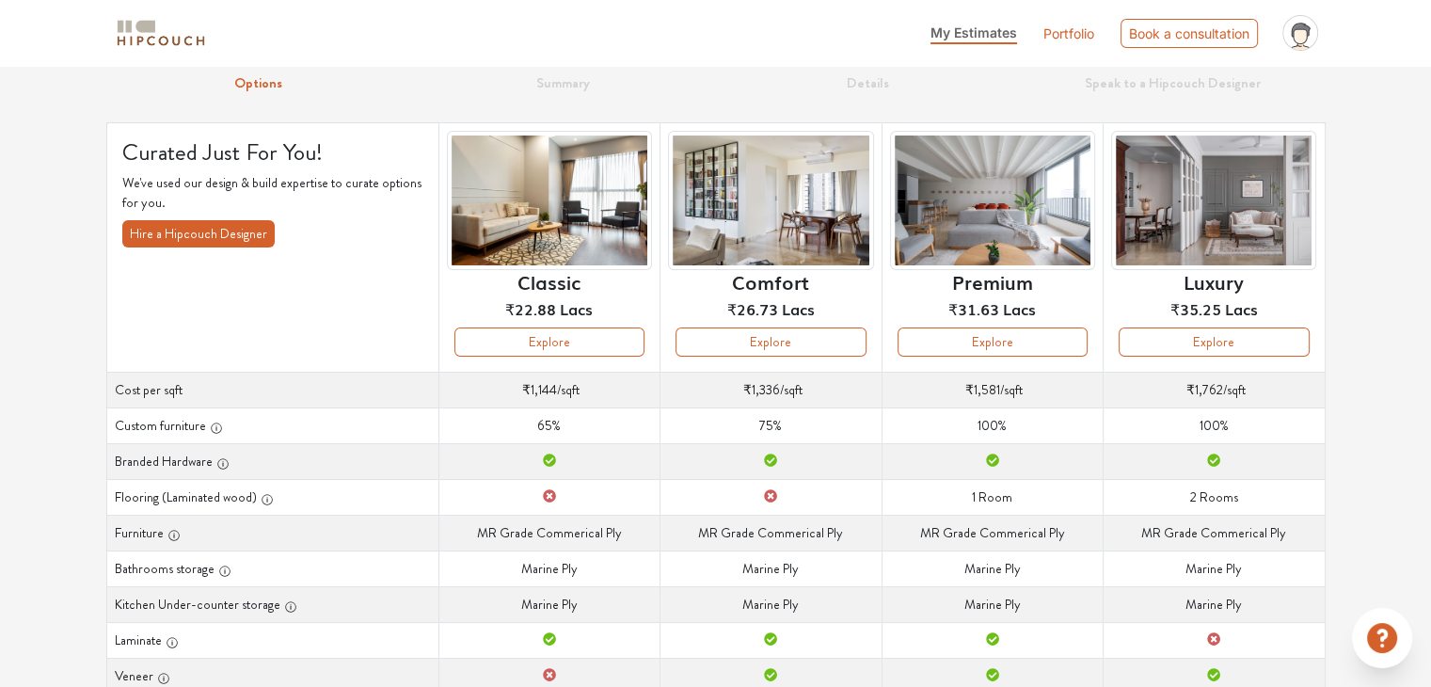
scroll to position [32, 0]
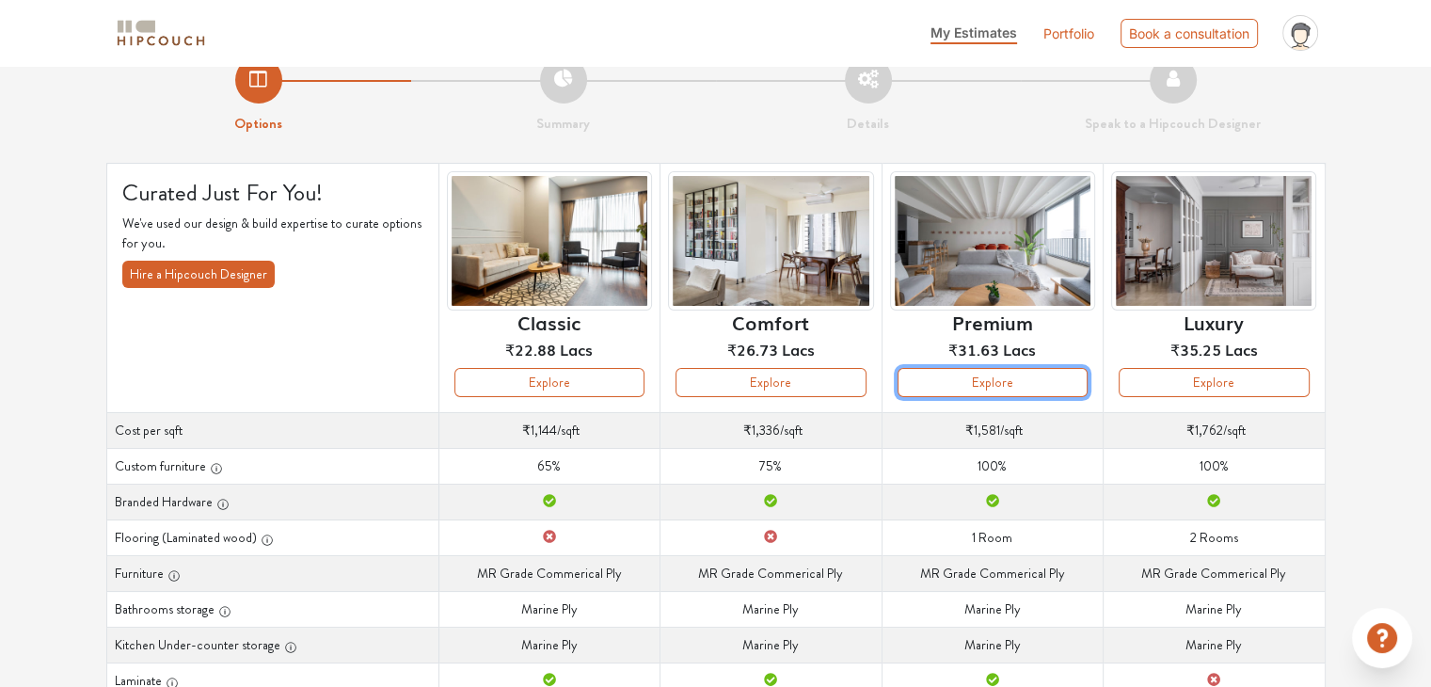
click at [1005, 389] on button "Explore" at bounding box center [993, 382] width 190 height 29
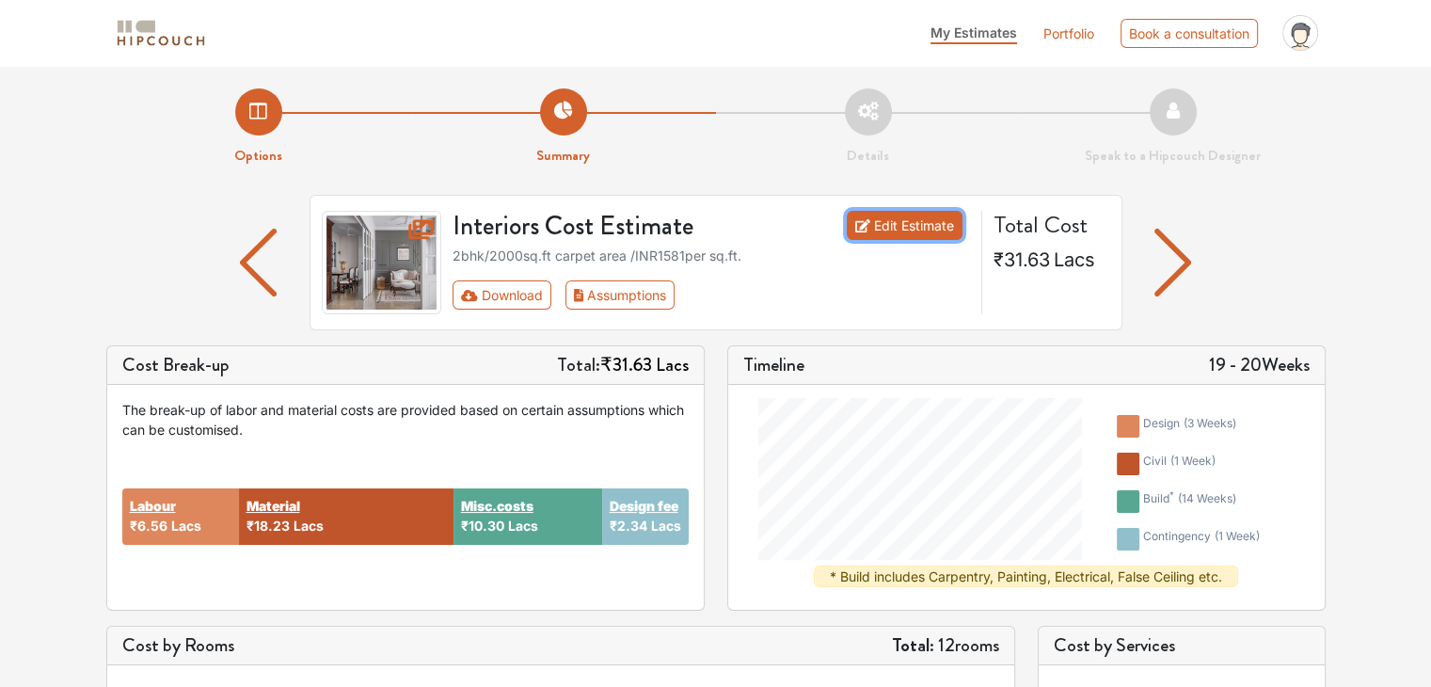
click at [930, 234] on link "Edit Estimate" at bounding box center [905, 225] width 116 height 29
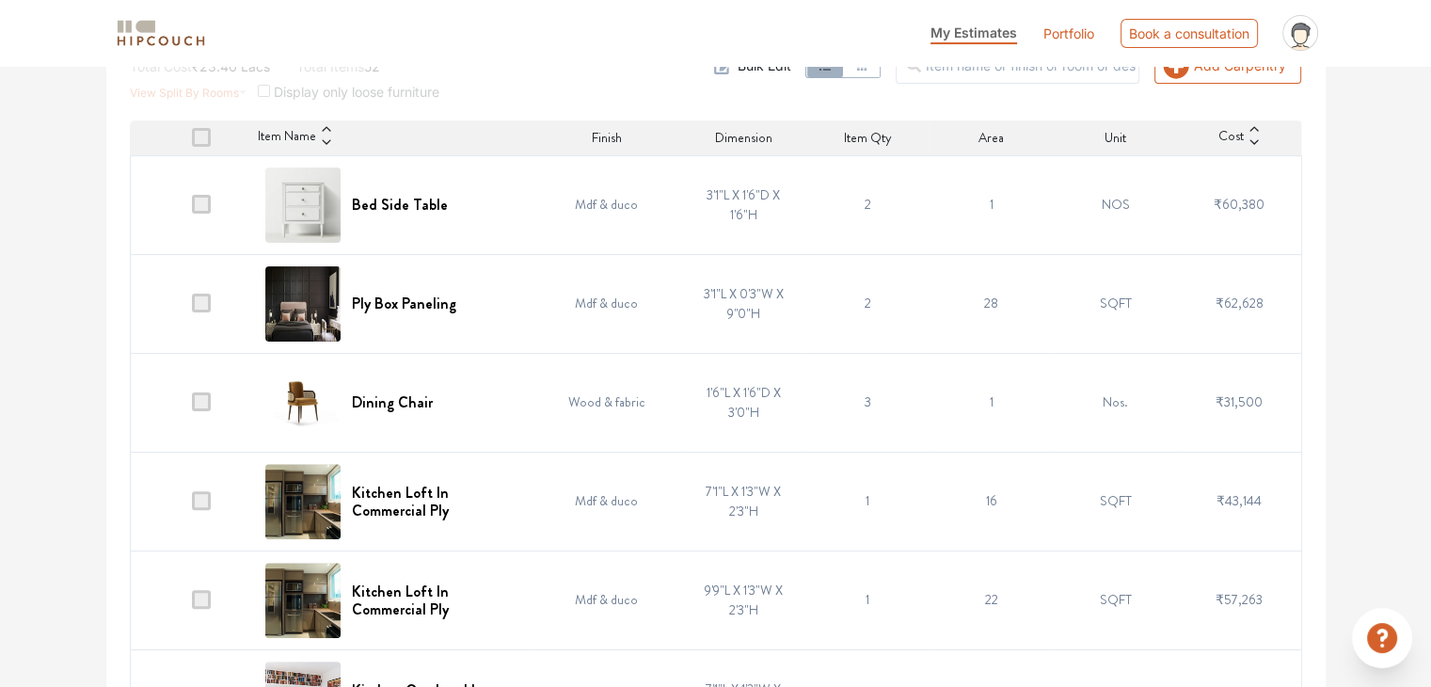
scroll to position [162, 0]
